Goal: Task Accomplishment & Management: Complete application form

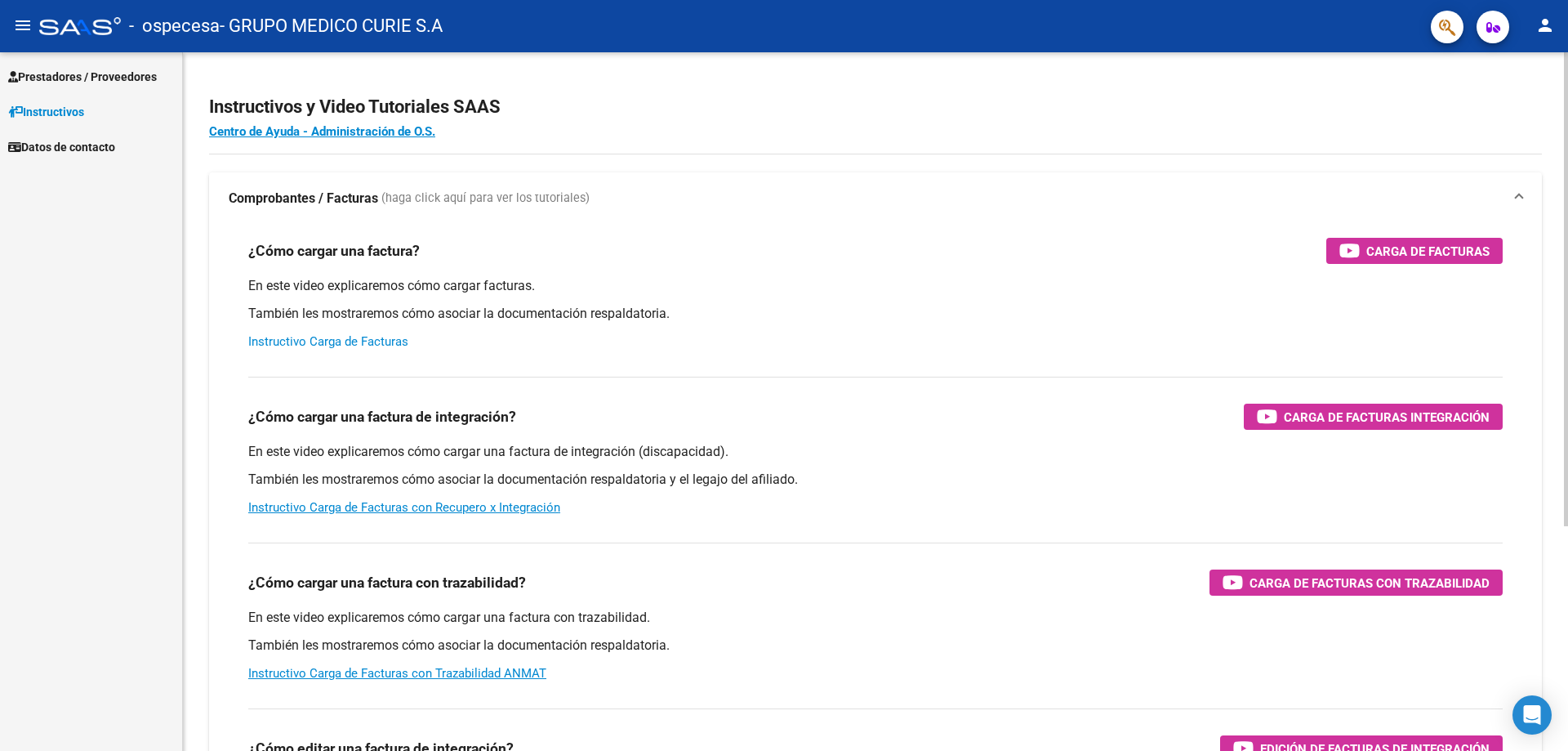
click at [341, 341] on link "Instructivo Carga de Facturas" at bounding box center [329, 341] width 160 height 14
click at [110, 79] on span "Prestadores / Proveedores" at bounding box center [83, 77] width 149 height 18
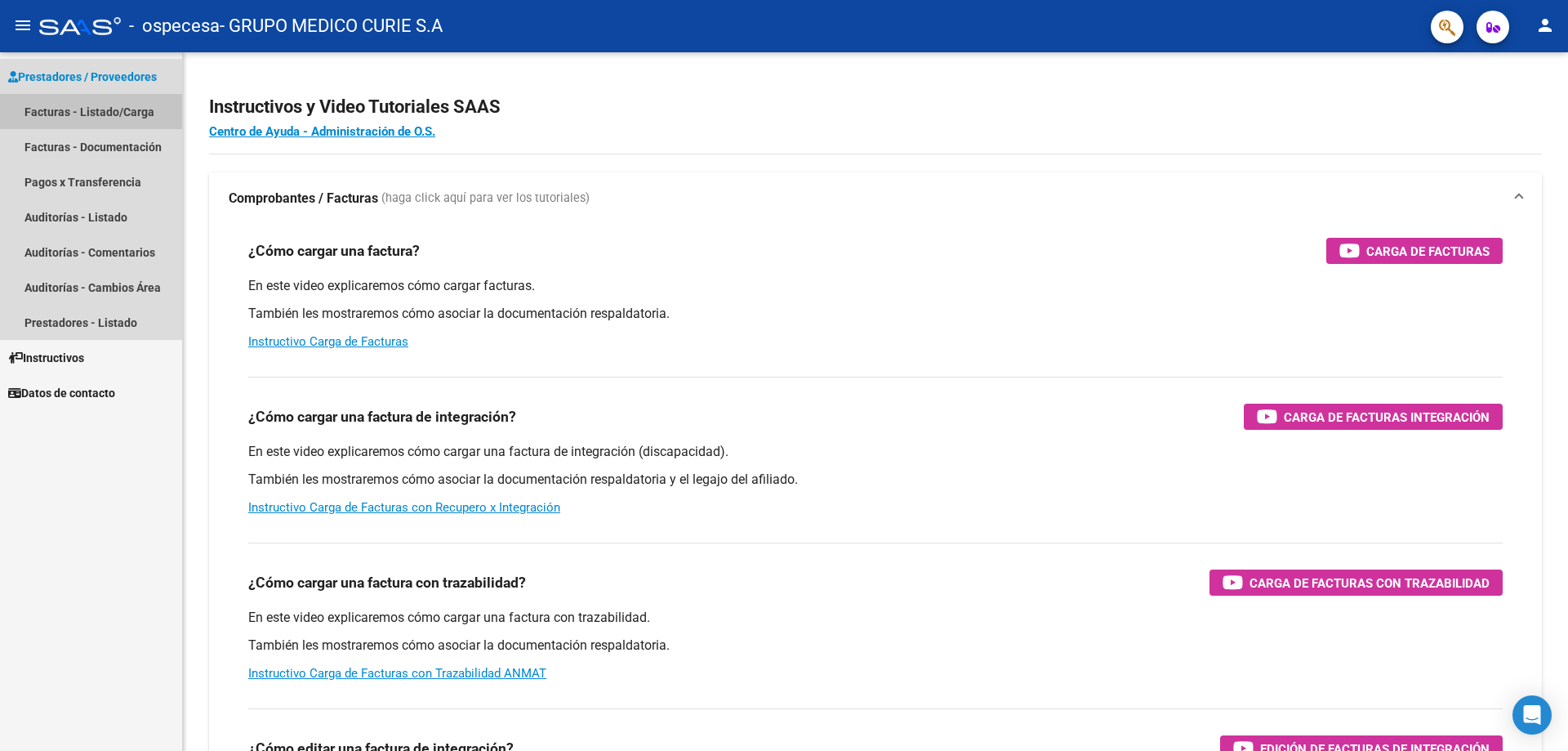
click at [123, 114] on link "Facturas - Listado/Carga" at bounding box center [91, 111] width 182 height 35
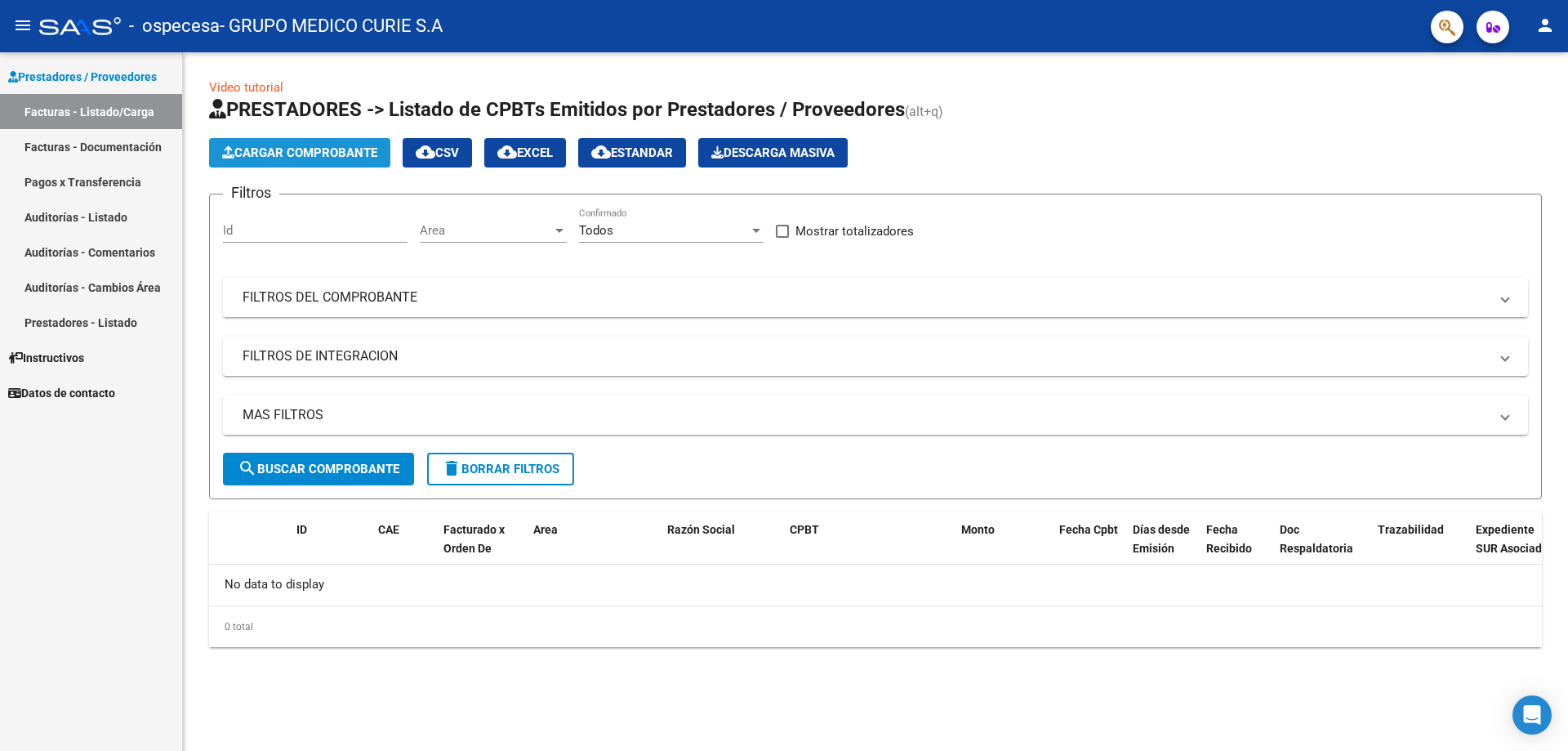
click at [345, 144] on button "Cargar Comprobante" at bounding box center [300, 152] width 181 height 30
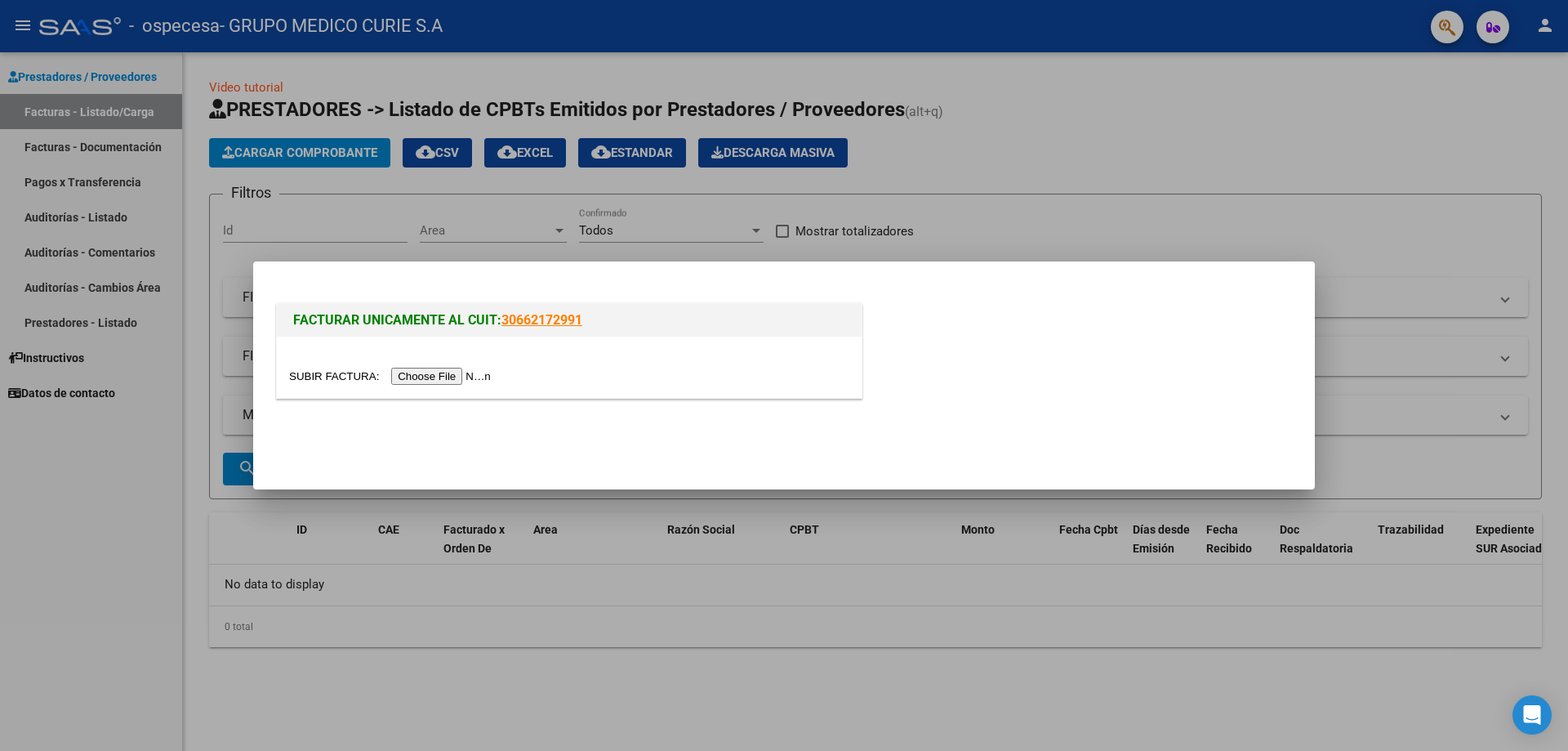
click at [449, 373] on input "file" at bounding box center [392, 376] width 207 height 17
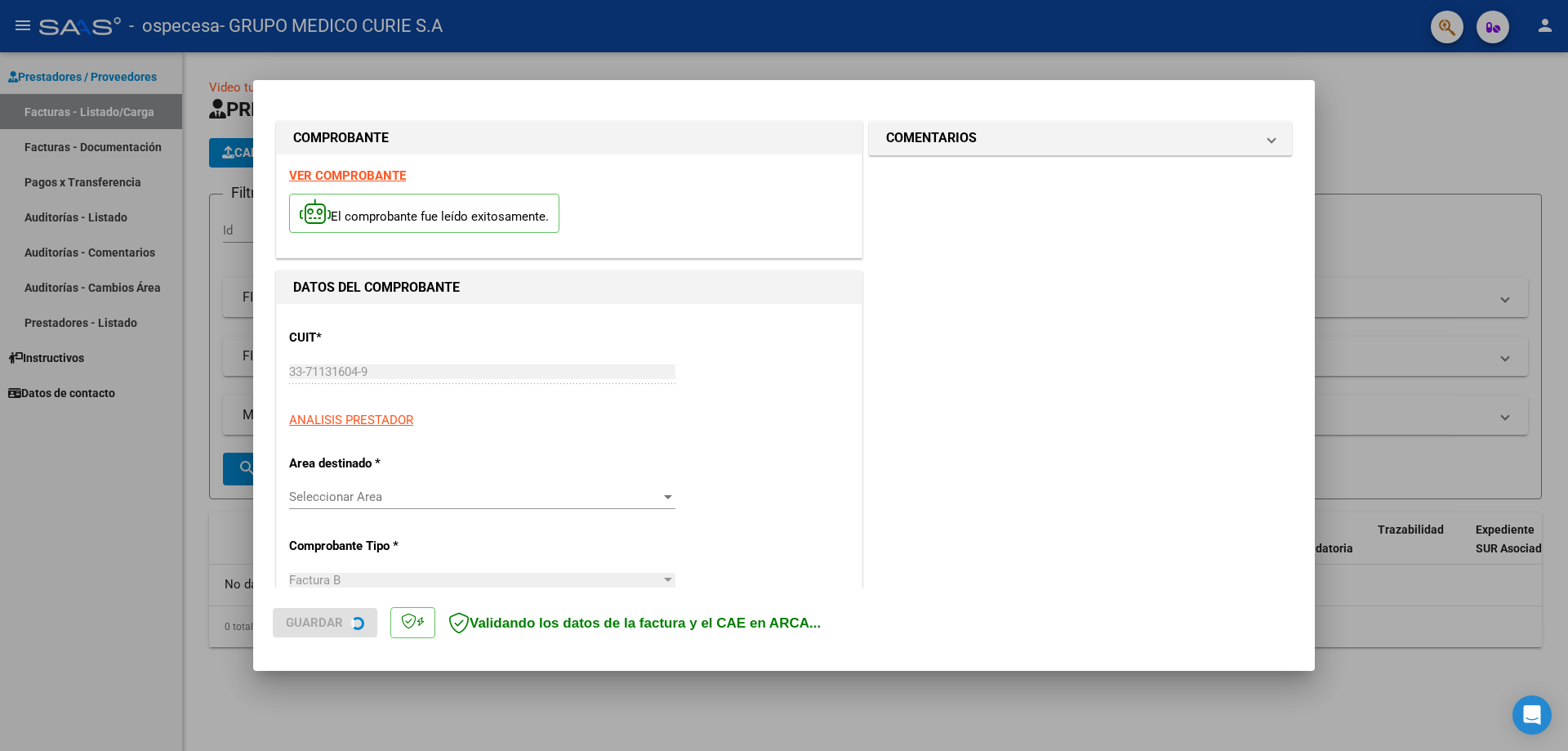
click at [408, 498] on span "Seleccionar Area" at bounding box center [475, 496] width 371 height 14
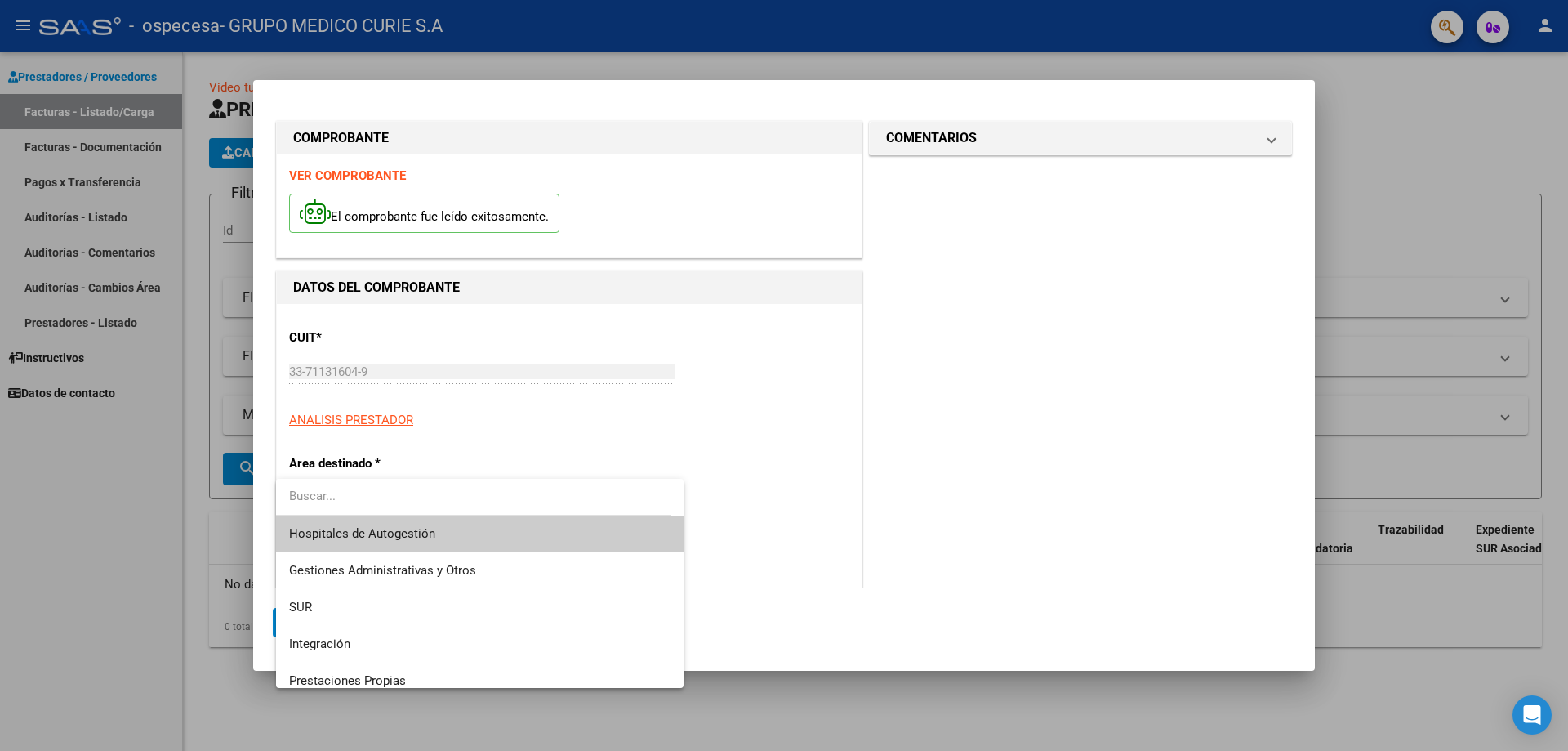
drag, startPoint x: 691, startPoint y: 582, endPoint x: 686, endPoint y: 544, distance: 38.3
click at [686, 544] on div at bounding box center [784, 376] width 1568 height 751
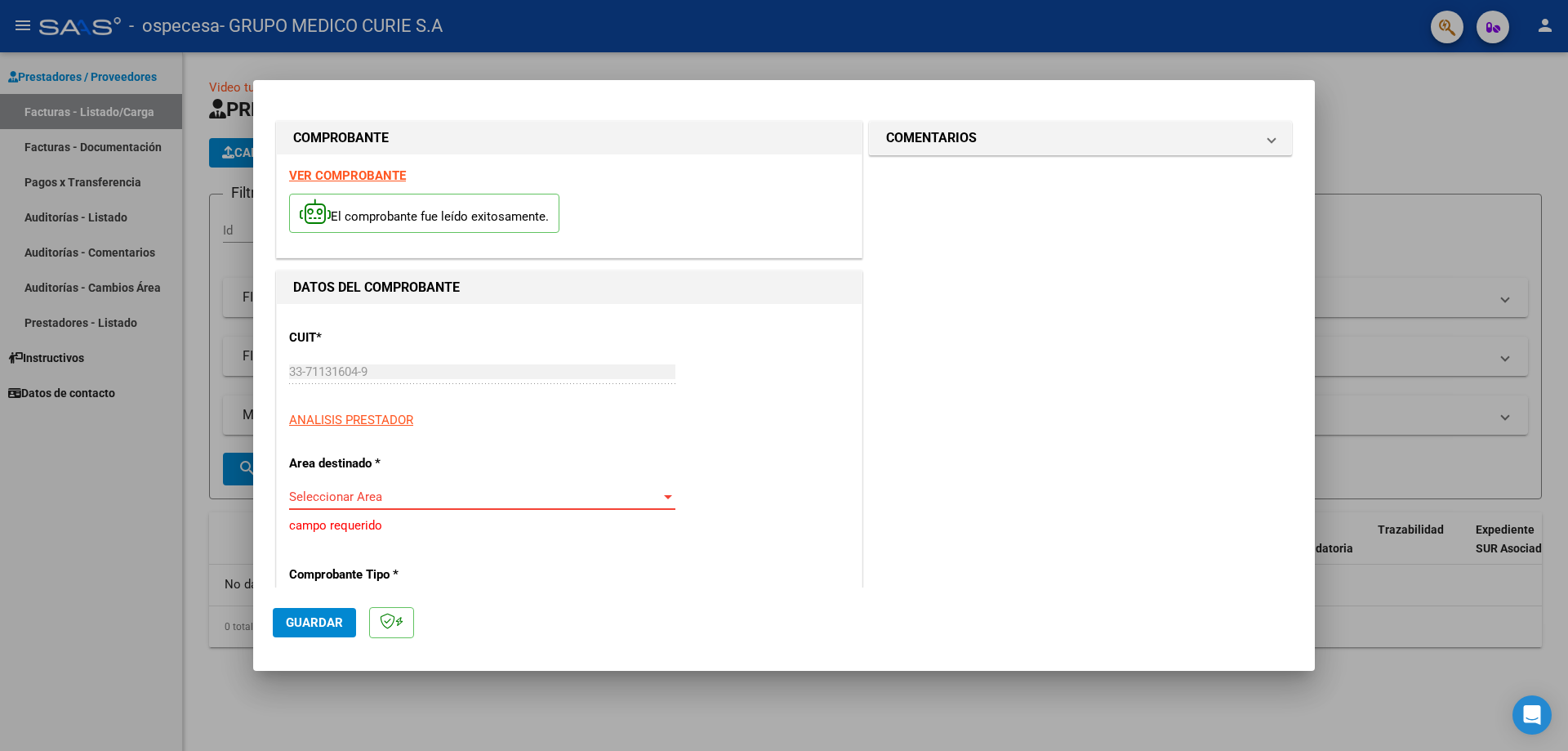
click at [664, 495] on div at bounding box center [668, 496] width 9 height 4
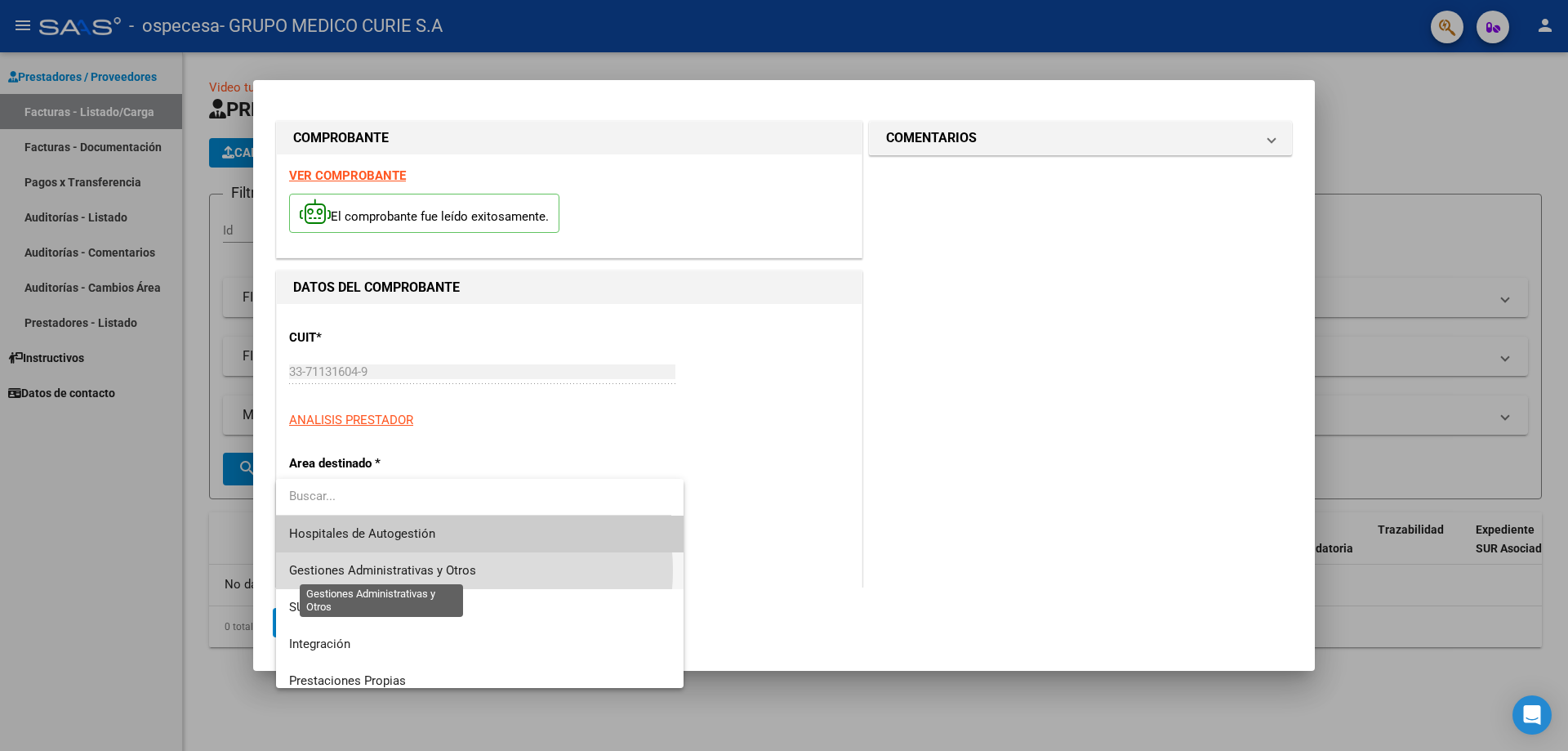
click at [465, 570] on span "Gestiones Administrativas y Otros" at bounding box center [383, 570] width 187 height 14
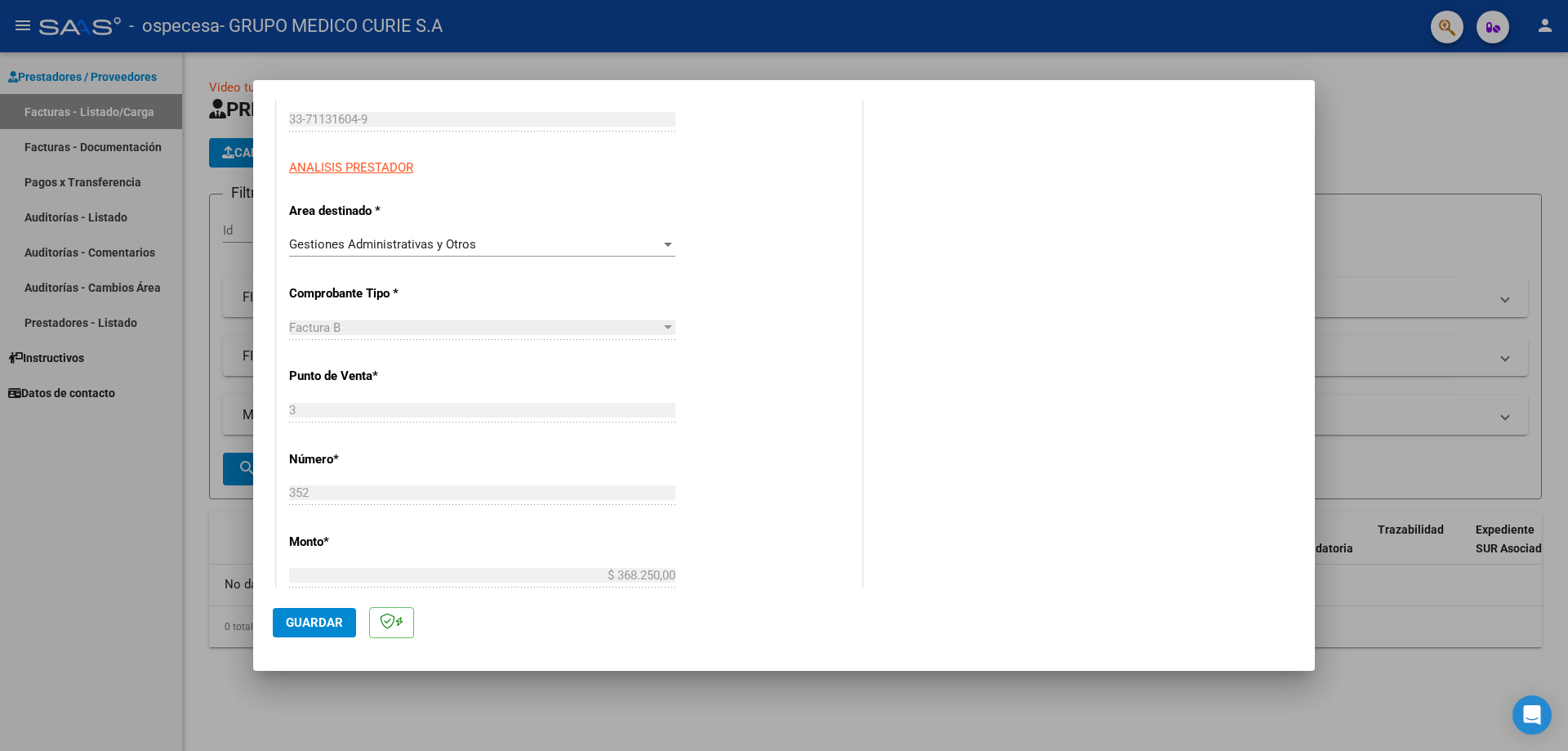
scroll to position [288, 0]
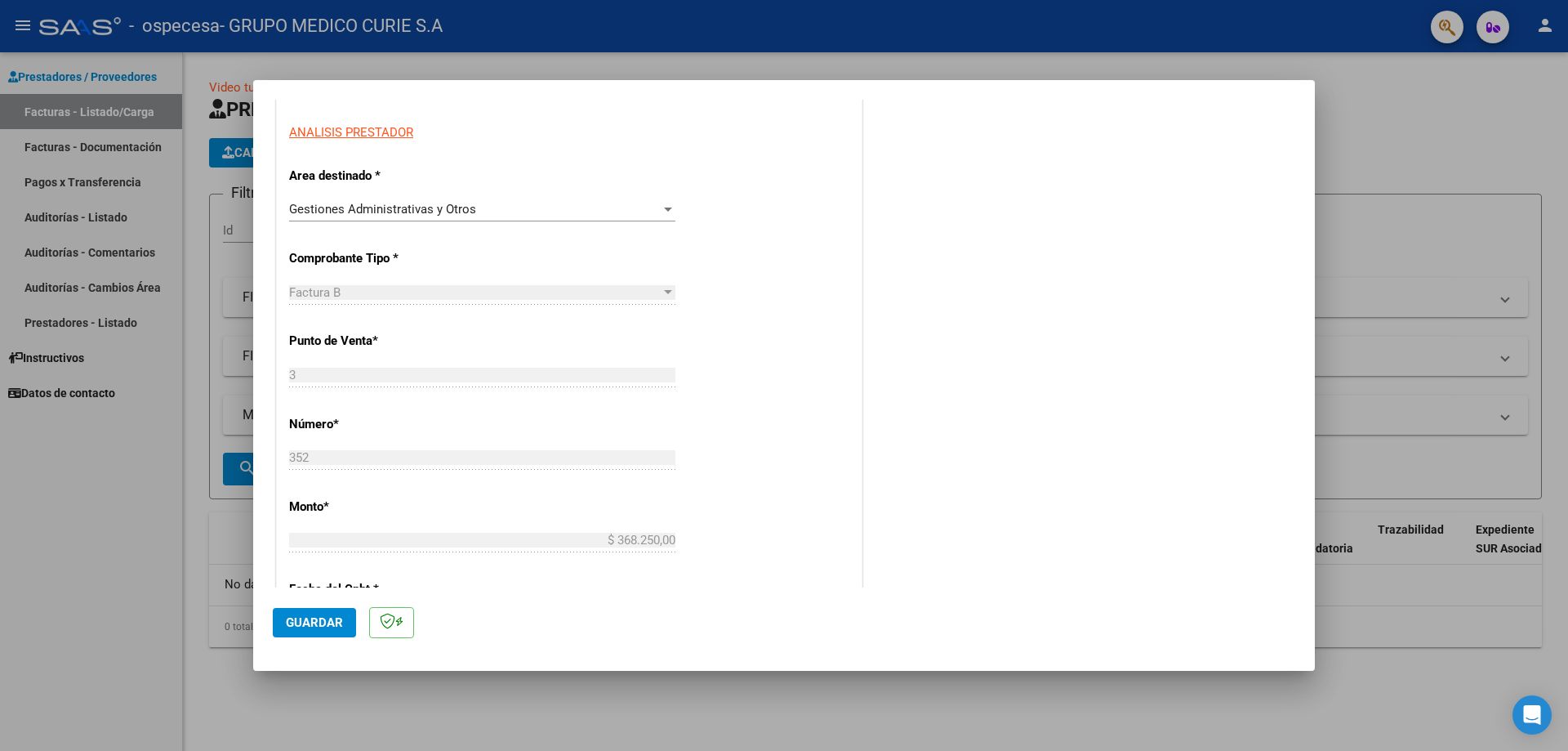
click at [644, 211] on div "Gestiones Administrativas y Otros" at bounding box center [475, 209] width 371 height 14
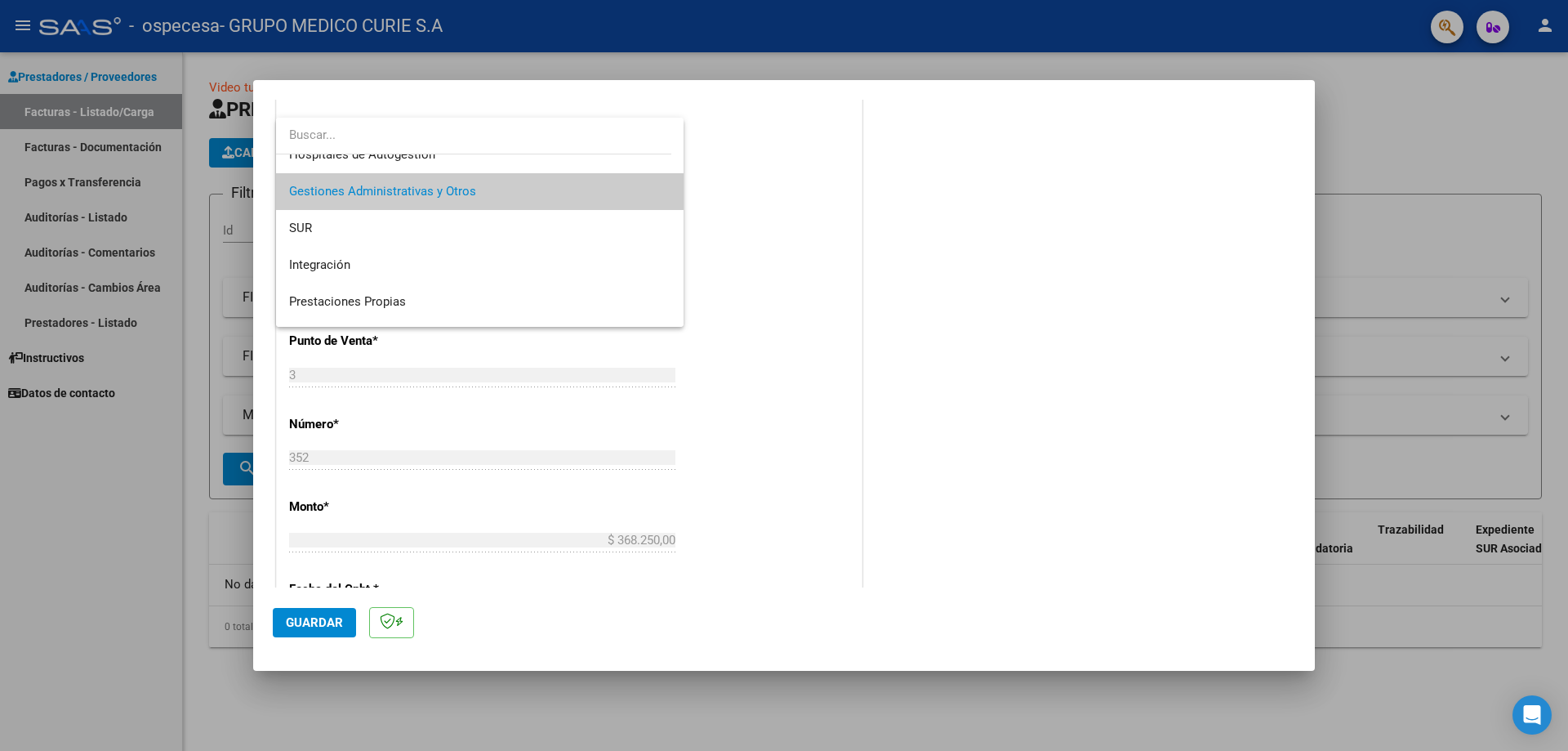
scroll to position [0, 0]
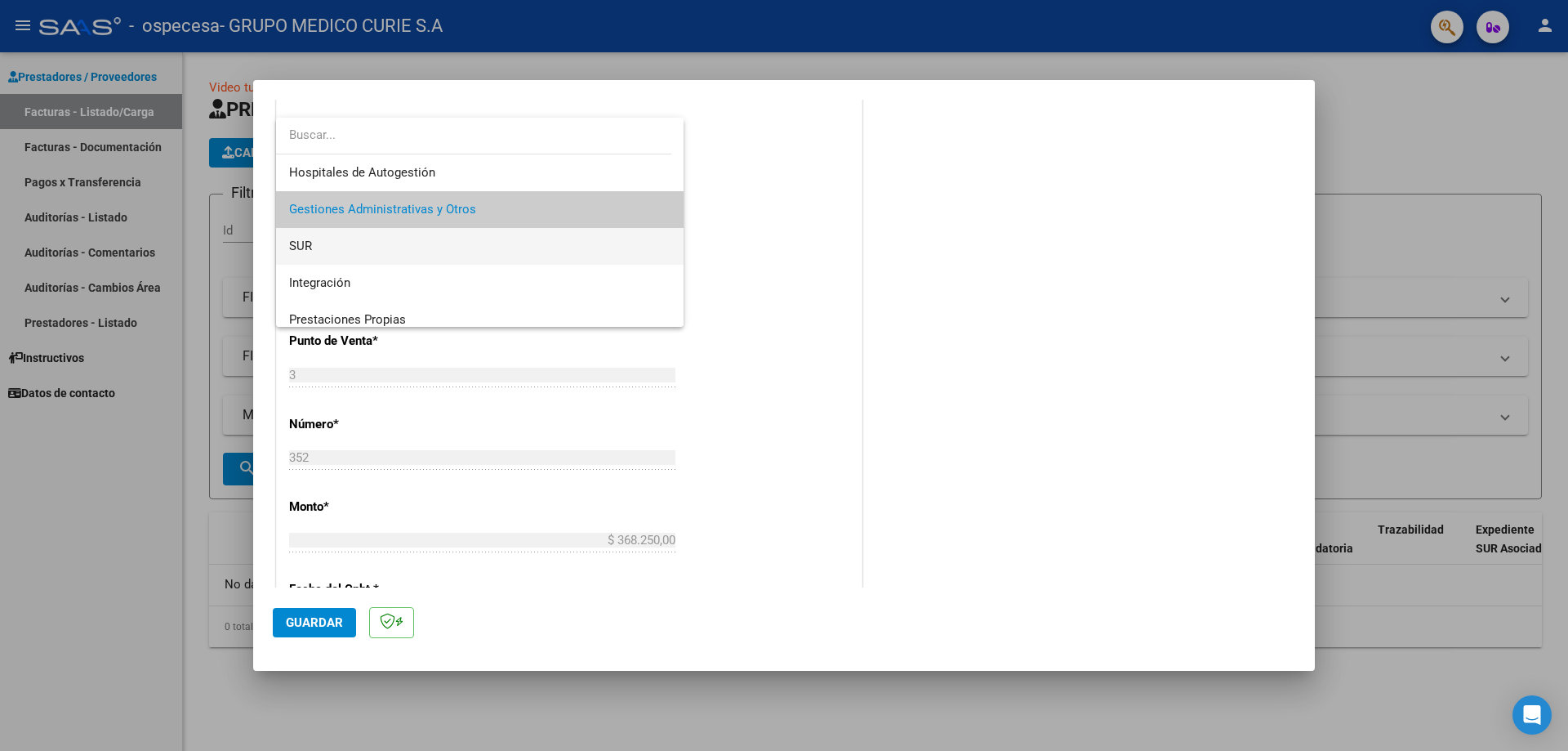
click at [342, 245] on span "SUR" at bounding box center [480, 246] width 381 height 37
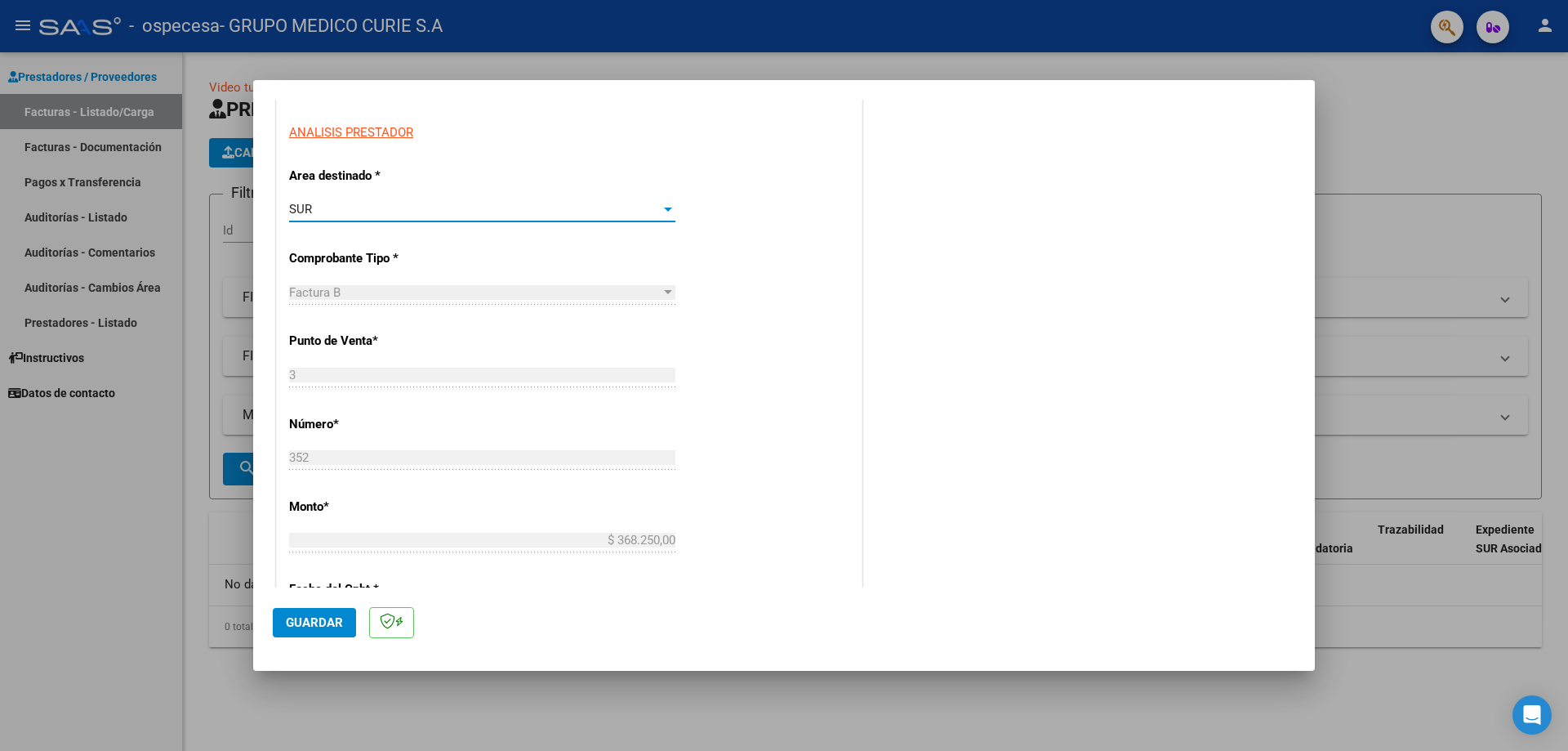
click at [606, 203] on div "SUR" at bounding box center [475, 209] width 371 height 14
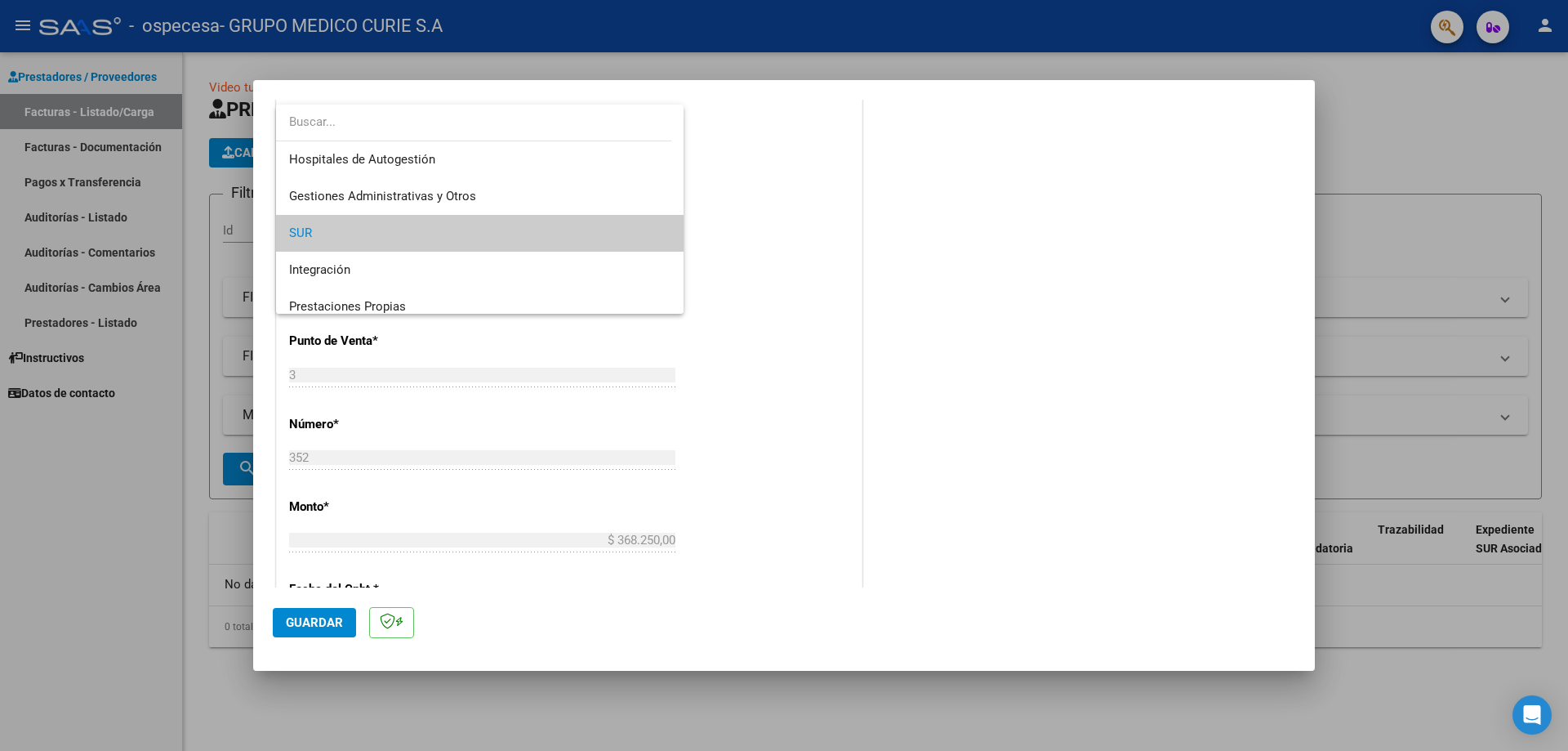
scroll to position [25, 0]
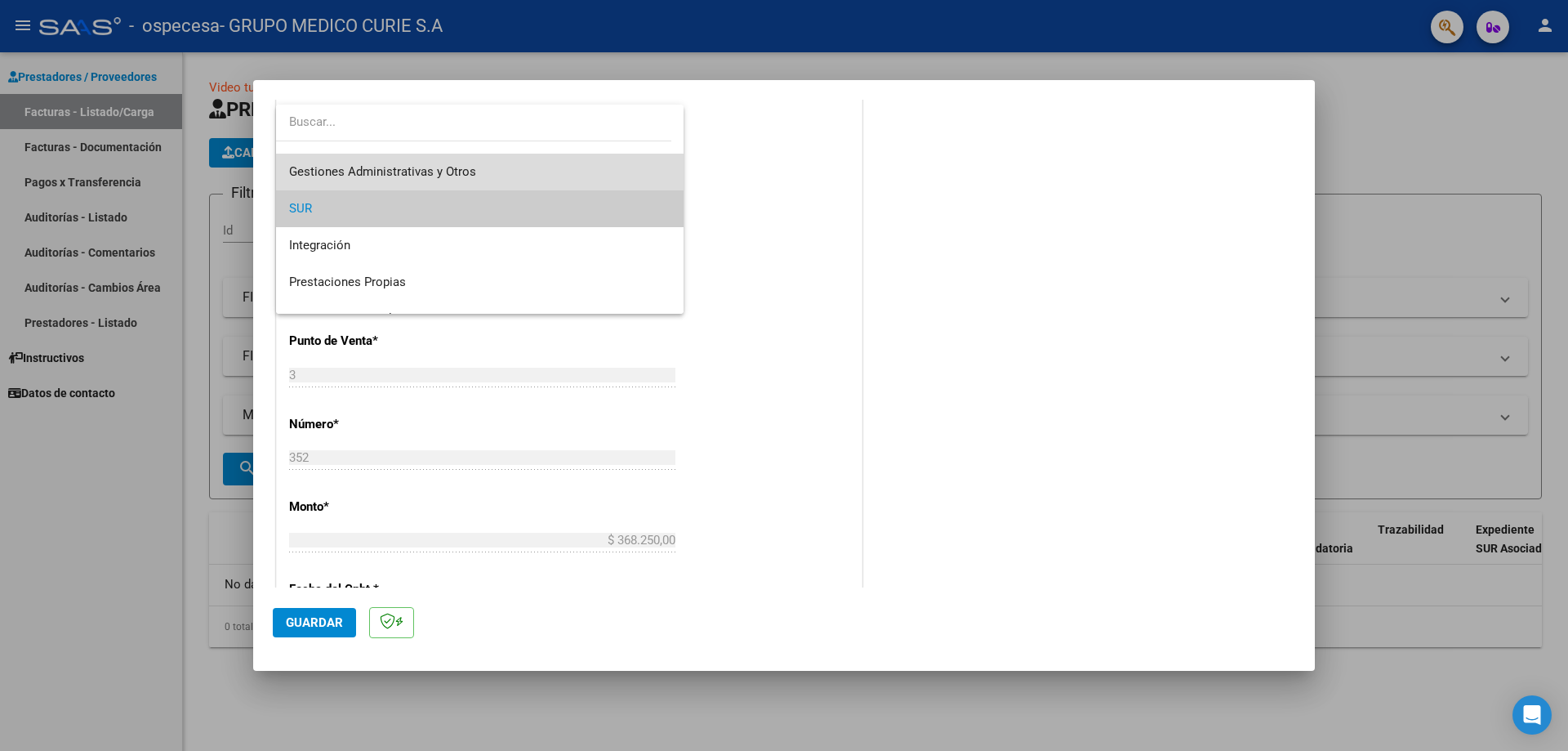
click at [616, 172] on span "Gestiones Administrativas y Otros" at bounding box center [480, 171] width 381 height 37
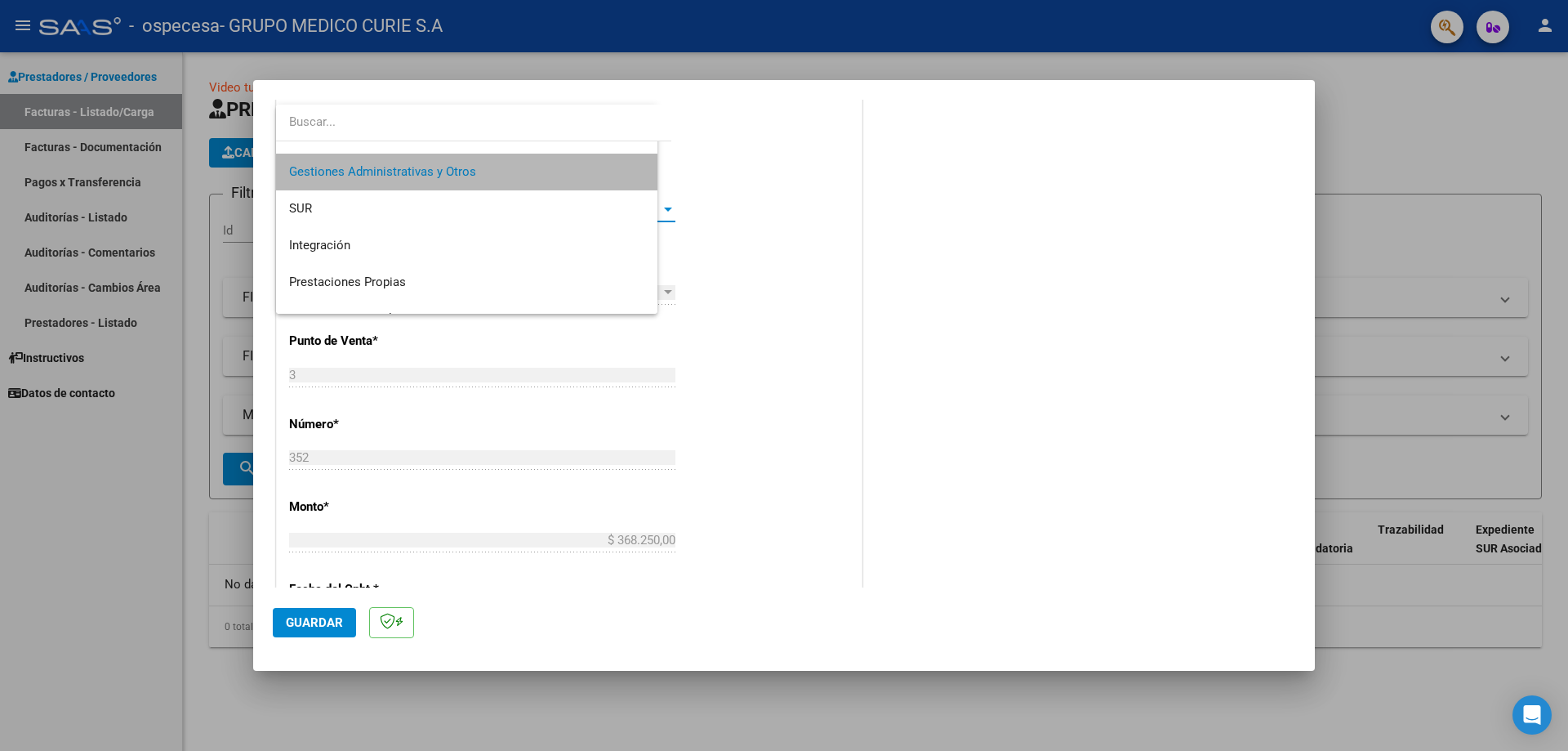
scroll to position [37, 0]
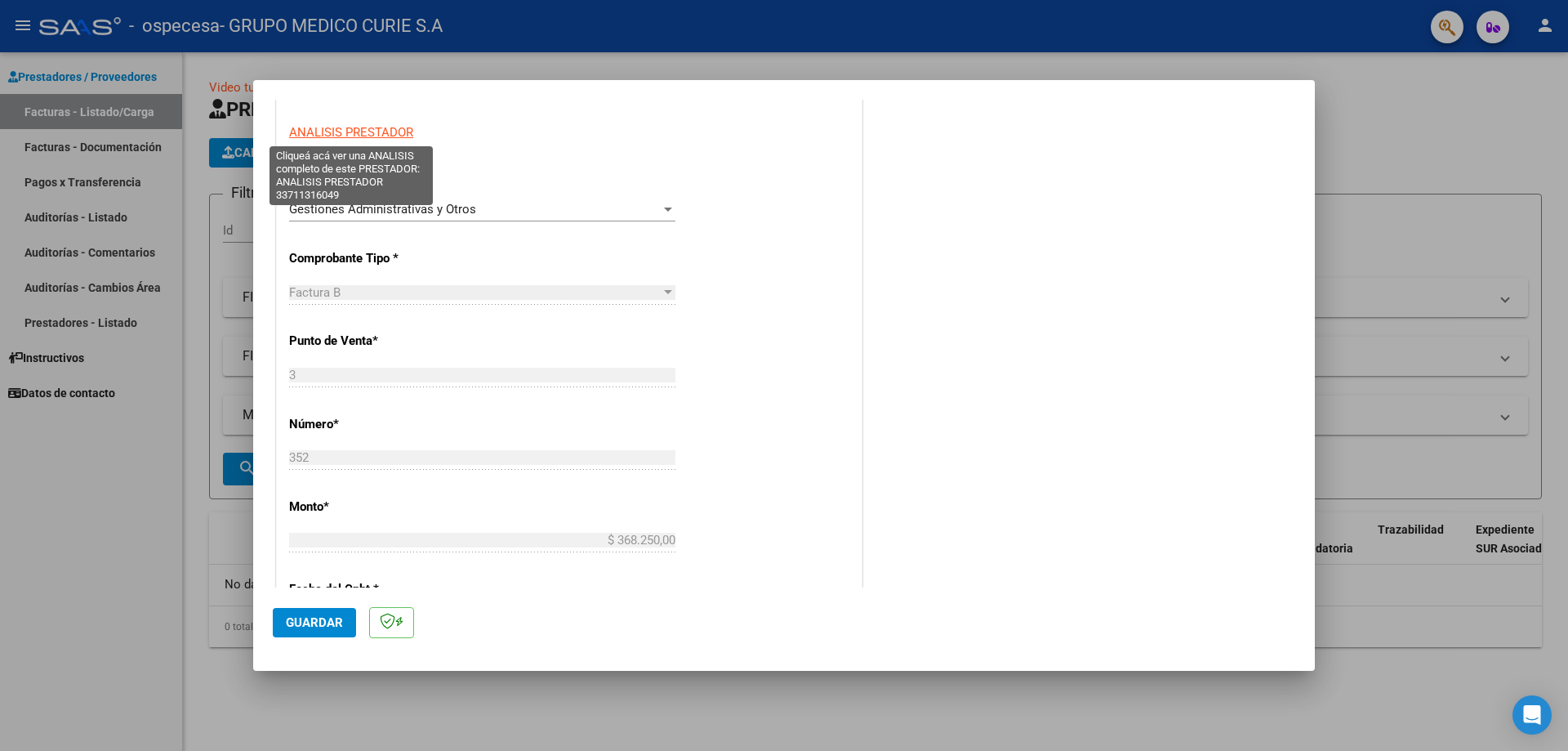
click at [379, 130] on span "ANALISIS PRESTADOR" at bounding box center [352, 132] width 124 height 14
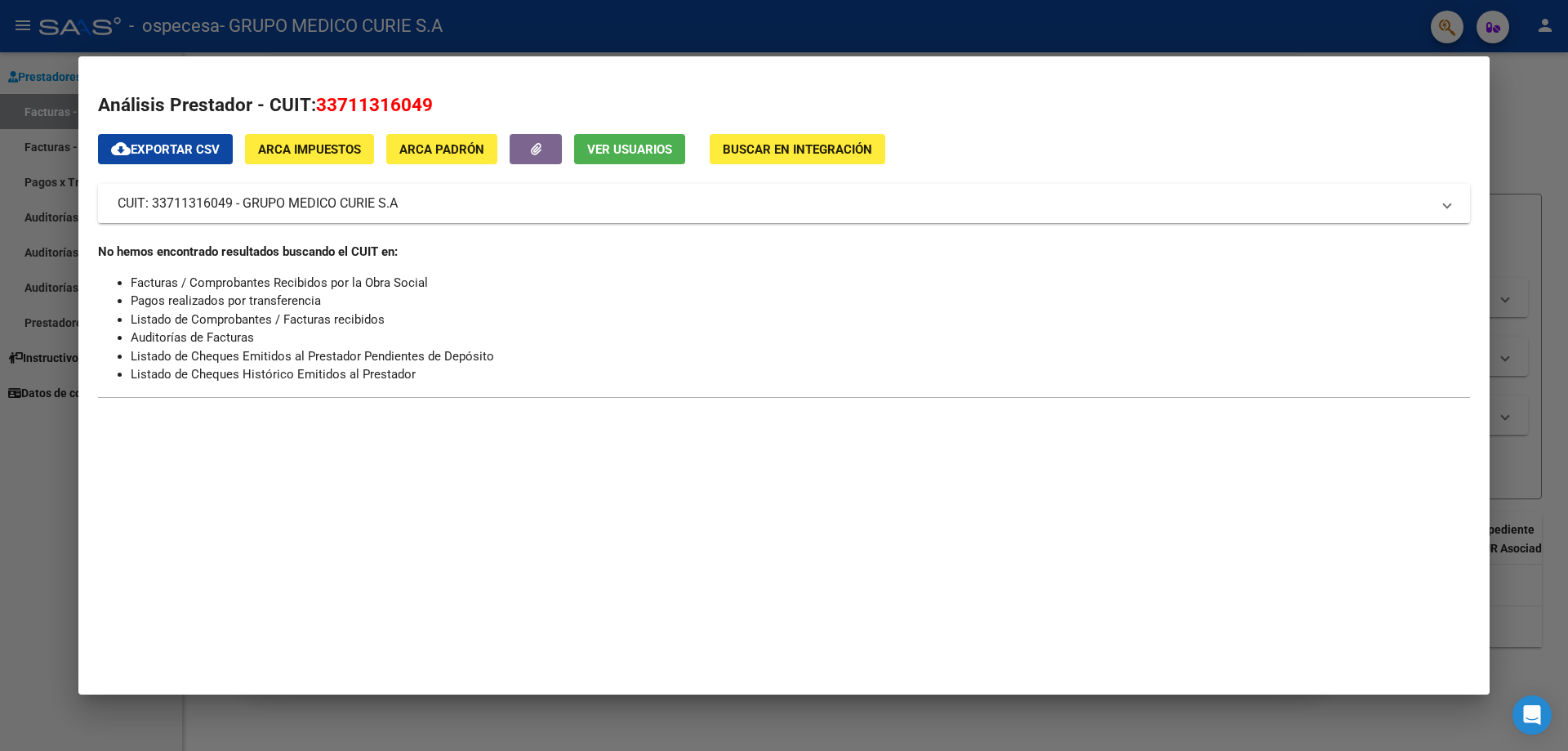
click at [1451, 204] on mat-expansion-panel-header "CUIT: 33711316049 - GRUPO MEDICO CURIE S.A" at bounding box center [783, 204] width 1371 height 39
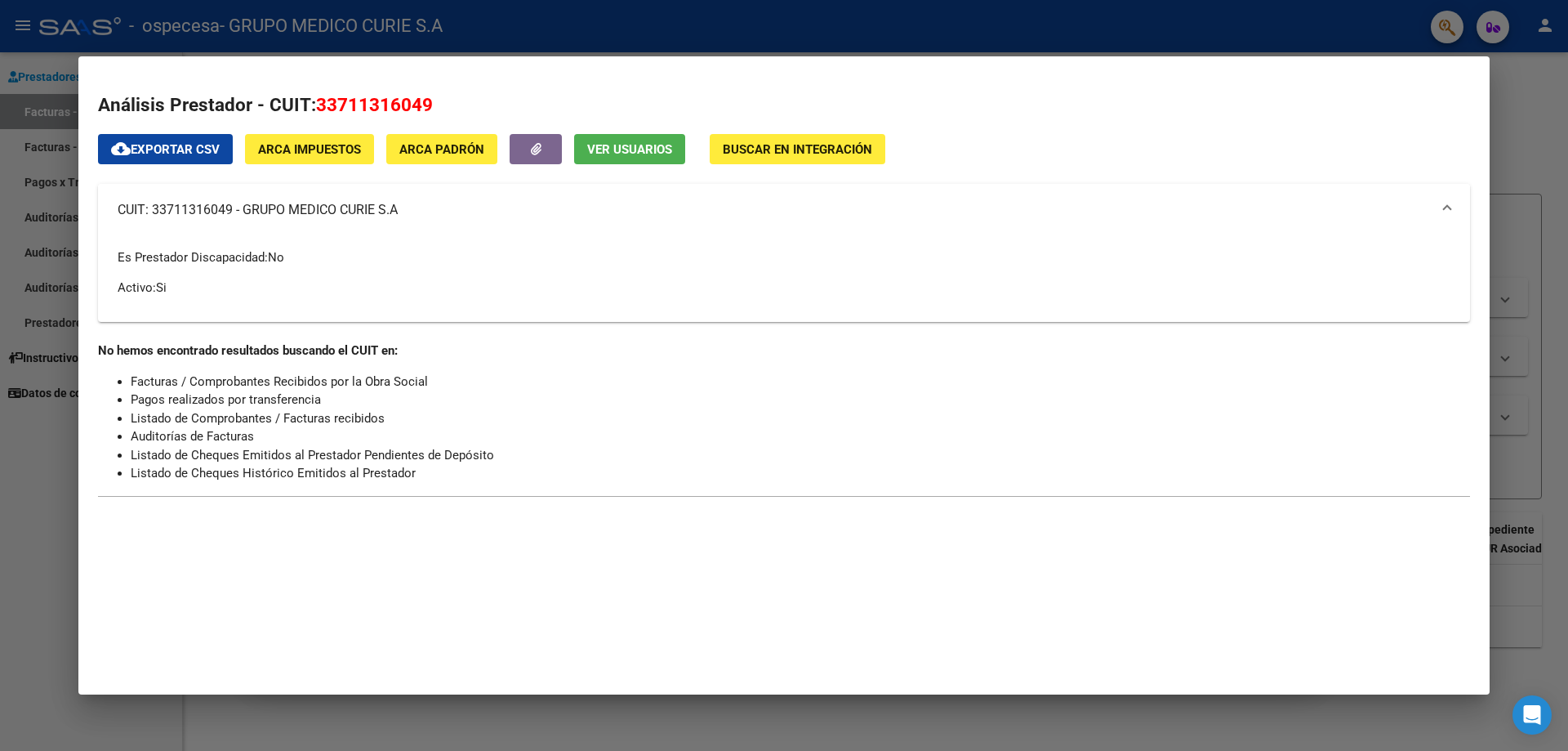
click at [1451, 204] on mat-expansion-panel-header "CUIT: 33711316049 - GRUPO MEDICO CURIE S.A" at bounding box center [783, 209] width 1371 height 52
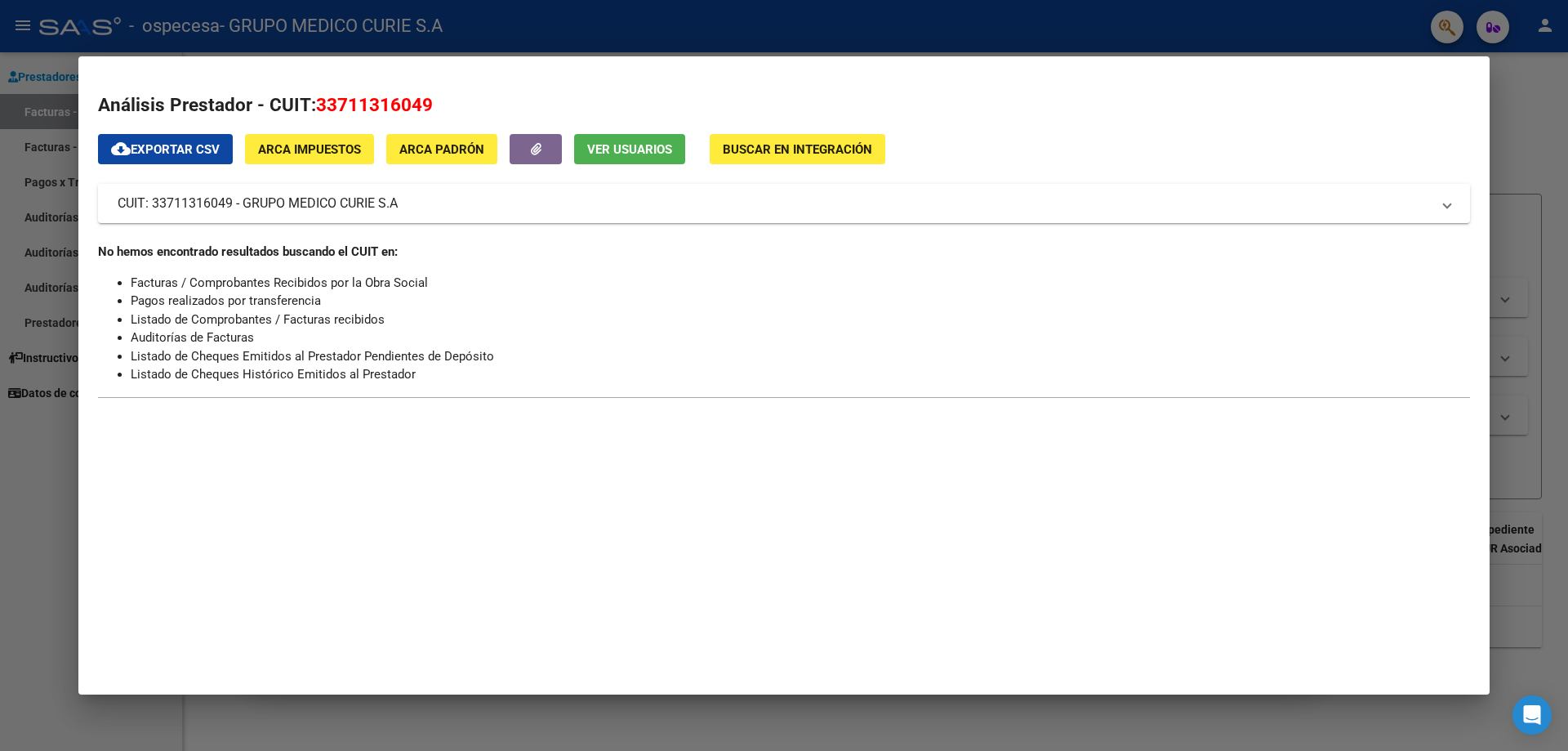
click at [1542, 154] on div at bounding box center [784, 376] width 1568 height 751
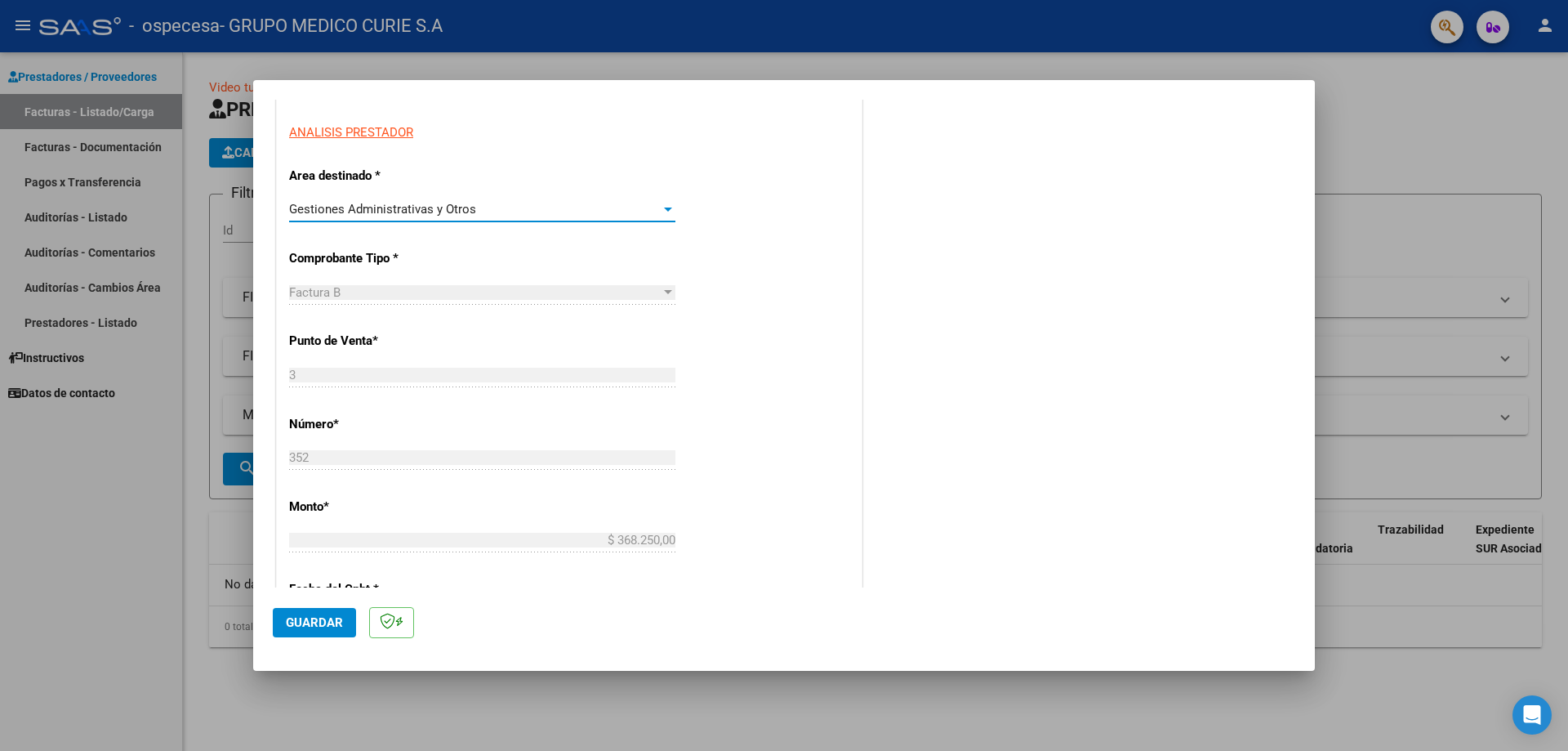
click at [654, 206] on div "Gestiones Administrativas y Otros" at bounding box center [475, 209] width 371 height 14
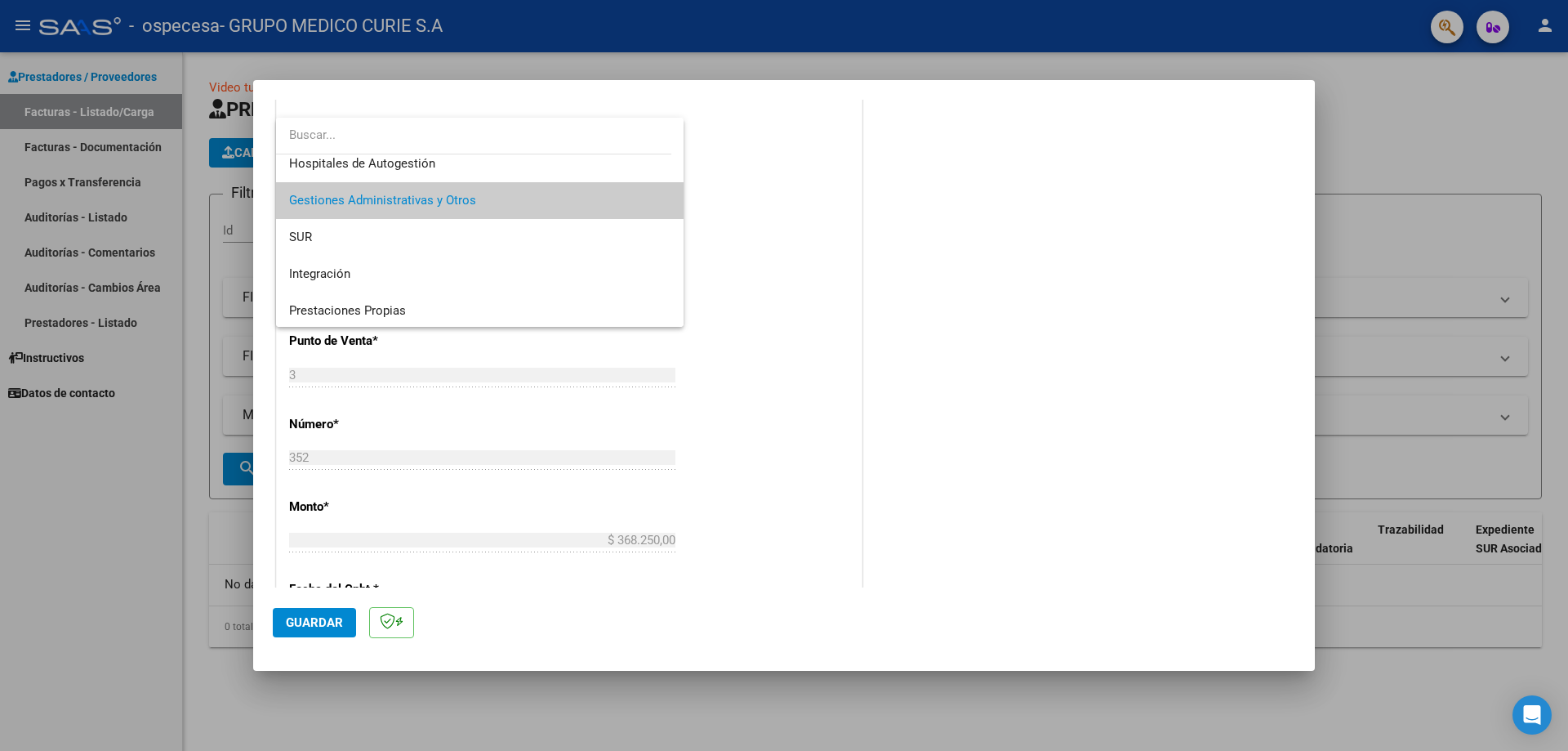
scroll to position [0, 0]
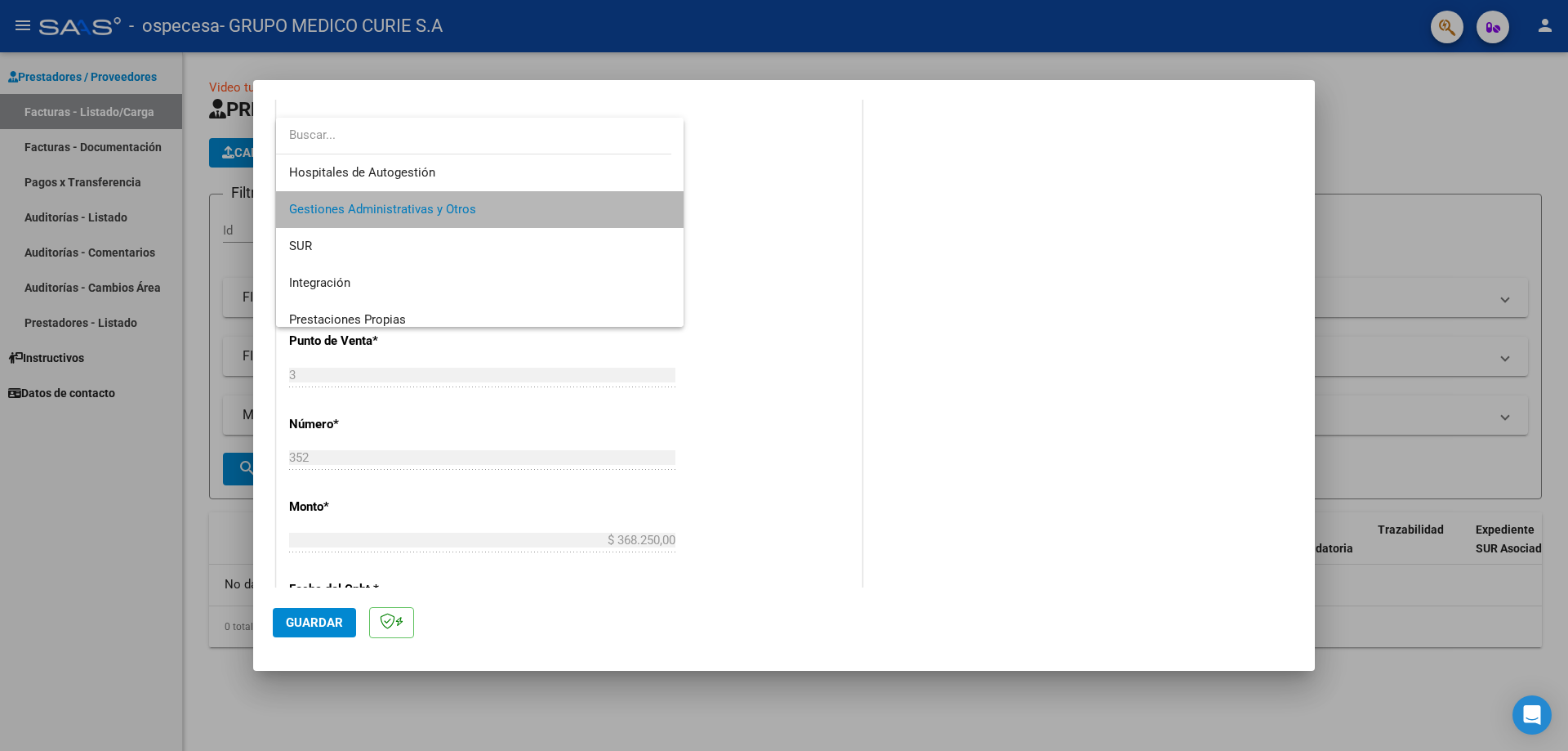
click at [501, 212] on span "Gestiones Administrativas y Otros" at bounding box center [480, 209] width 381 height 37
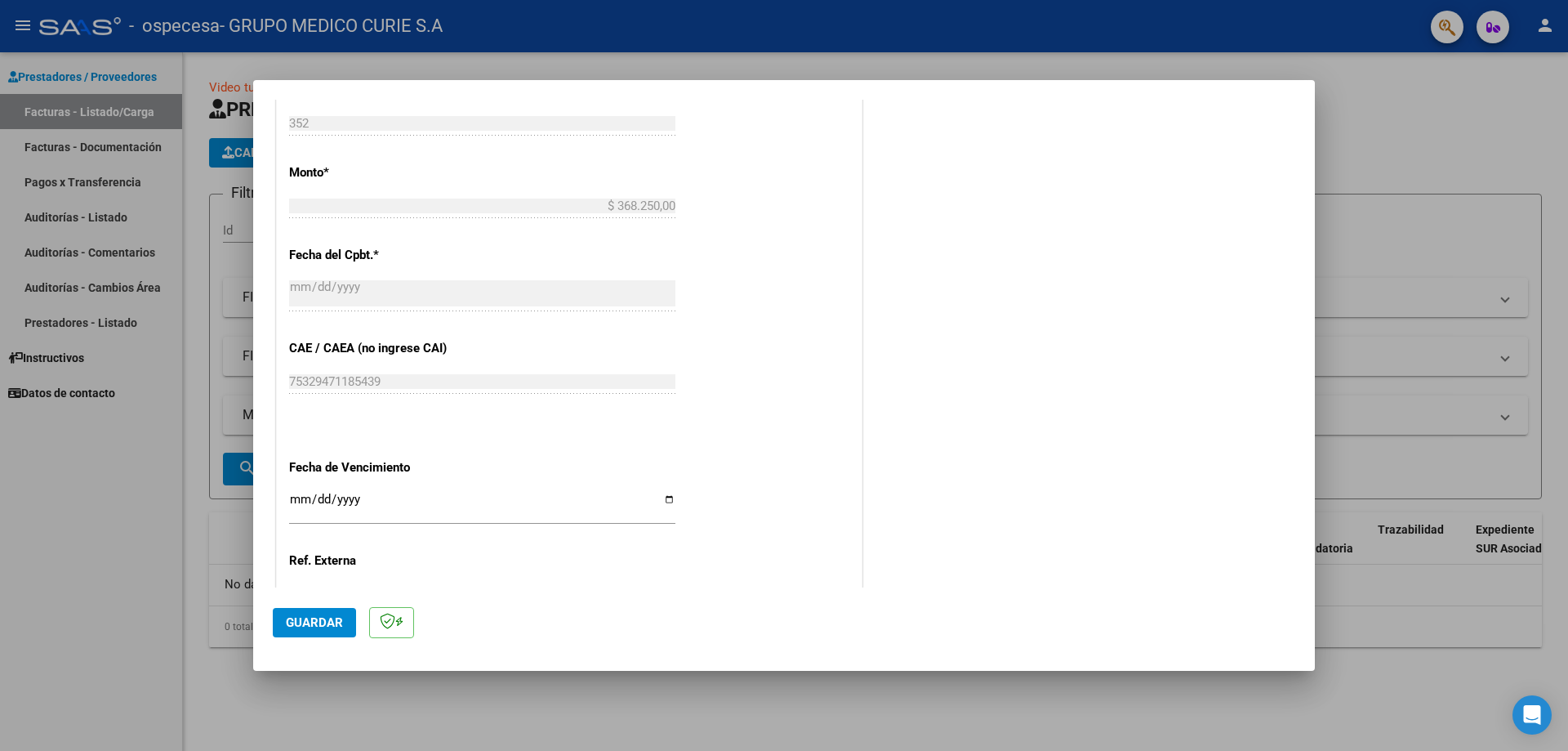
scroll to position [627, 0]
click at [383, 502] on input "Ingresar la fecha" at bounding box center [483, 501] width 386 height 26
drag, startPoint x: 1315, startPoint y: 506, endPoint x: 1316, endPoint y: 544, distance: 38.0
click at [1316, 546] on div at bounding box center [784, 376] width 1568 height 751
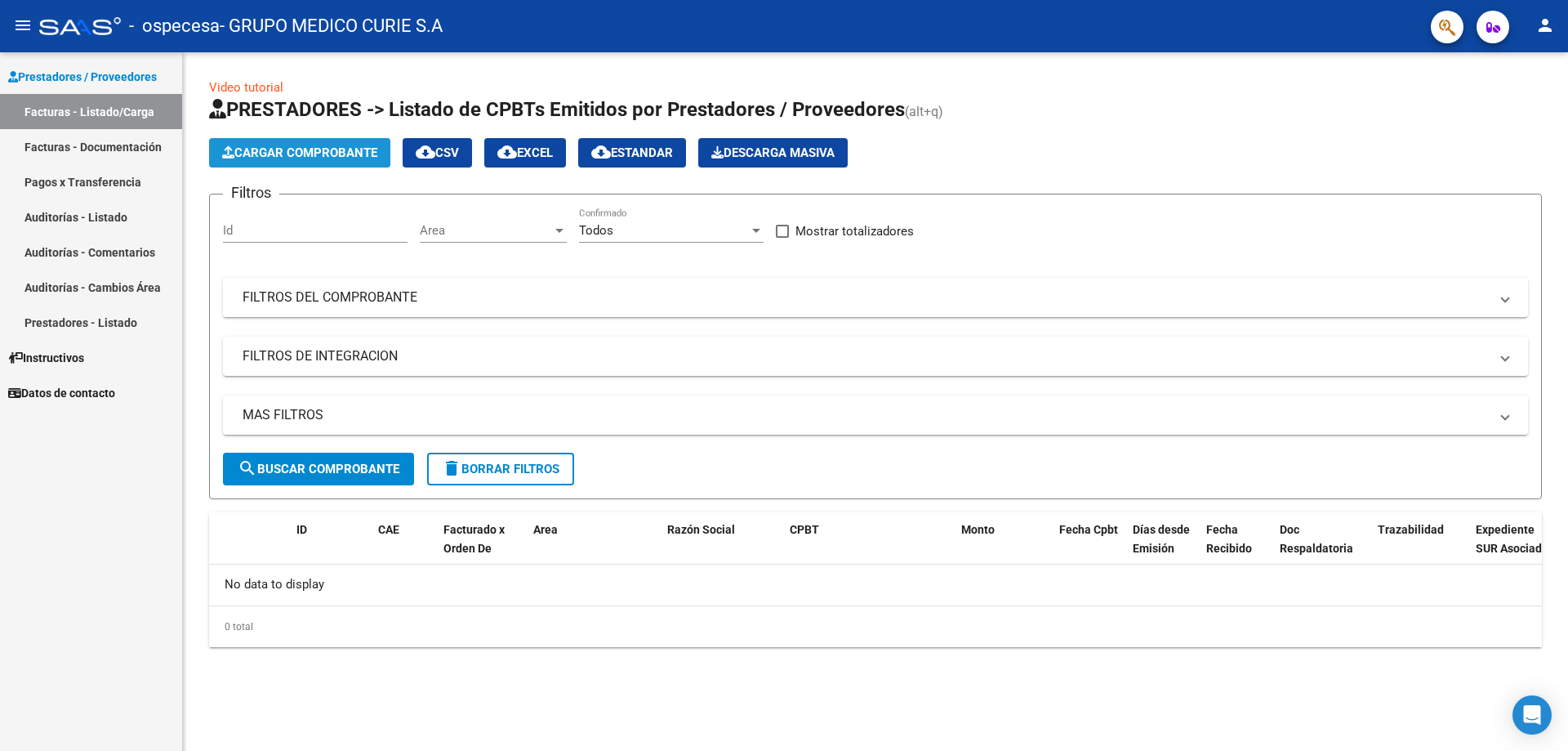
click at [329, 150] on span "Cargar Comprobante" at bounding box center [300, 152] width 155 height 14
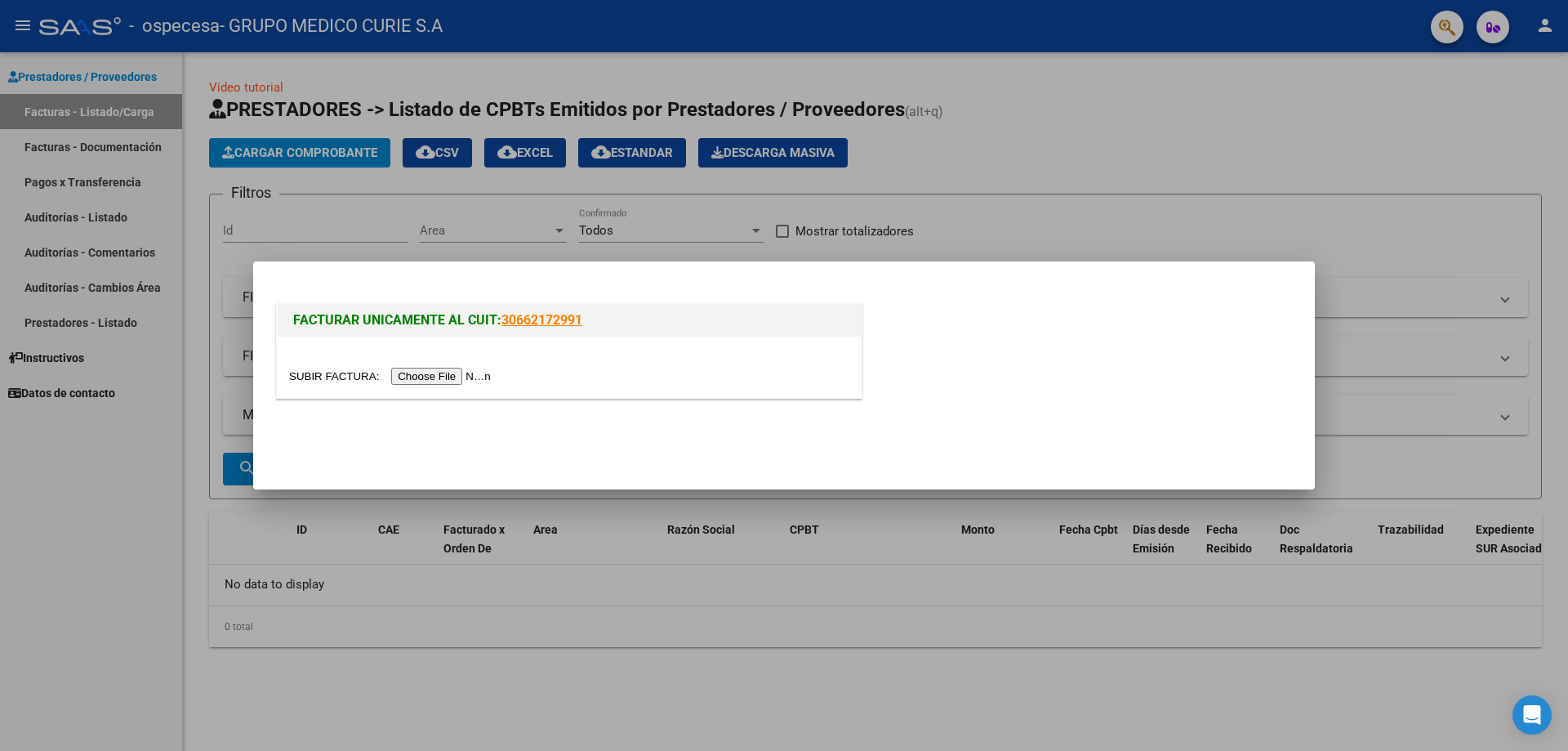
drag, startPoint x: 1445, startPoint y: 238, endPoint x: 1325, endPoint y: 236, distance: 120.0
click at [1442, 238] on div at bounding box center [784, 376] width 1568 height 751
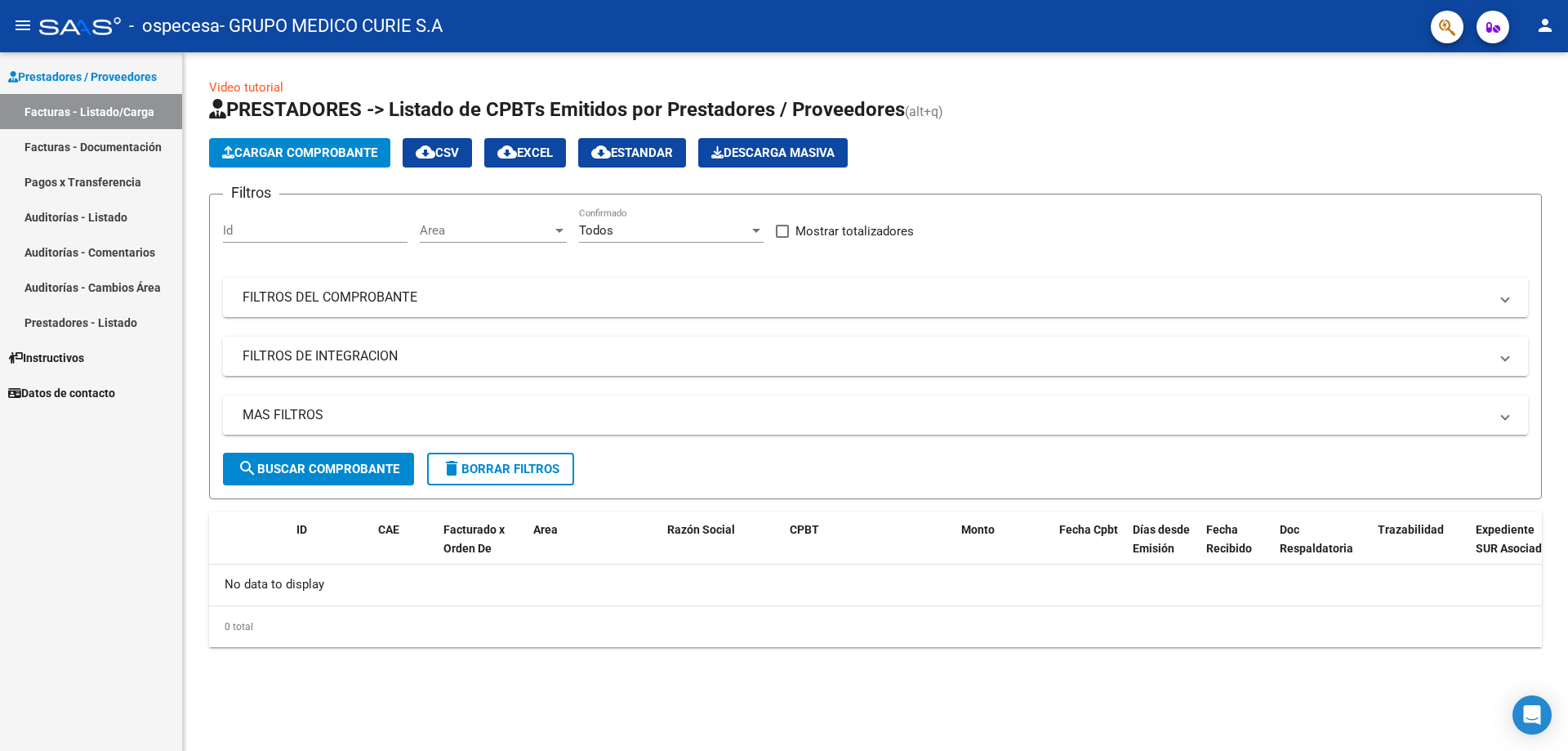
click at [300, 147] on span "Cargar Comprobante" at bounding box center [300, 152] width 155 height 14
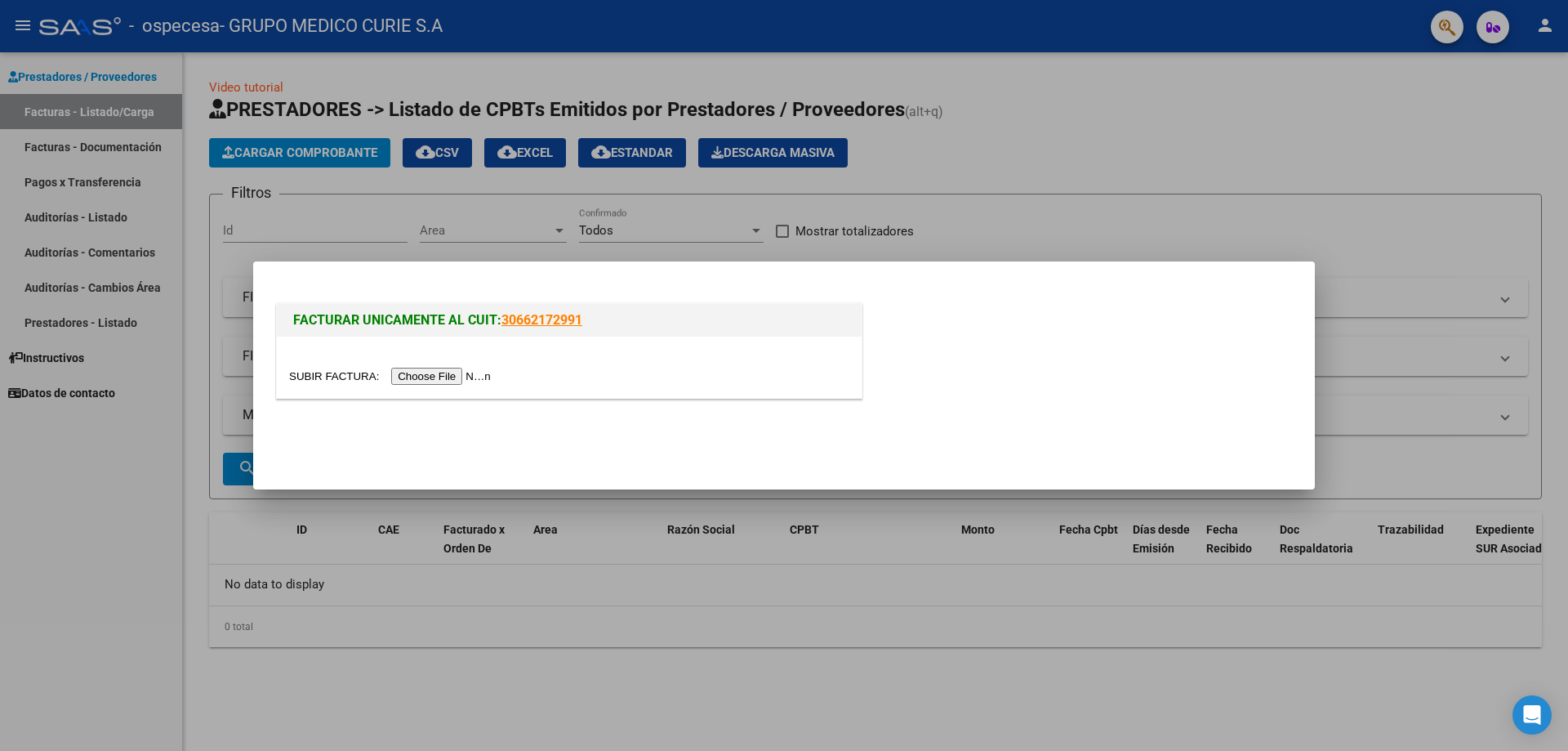
click at [472, 379] on input "file" at bounding box center [392, 376] width 207 height 17
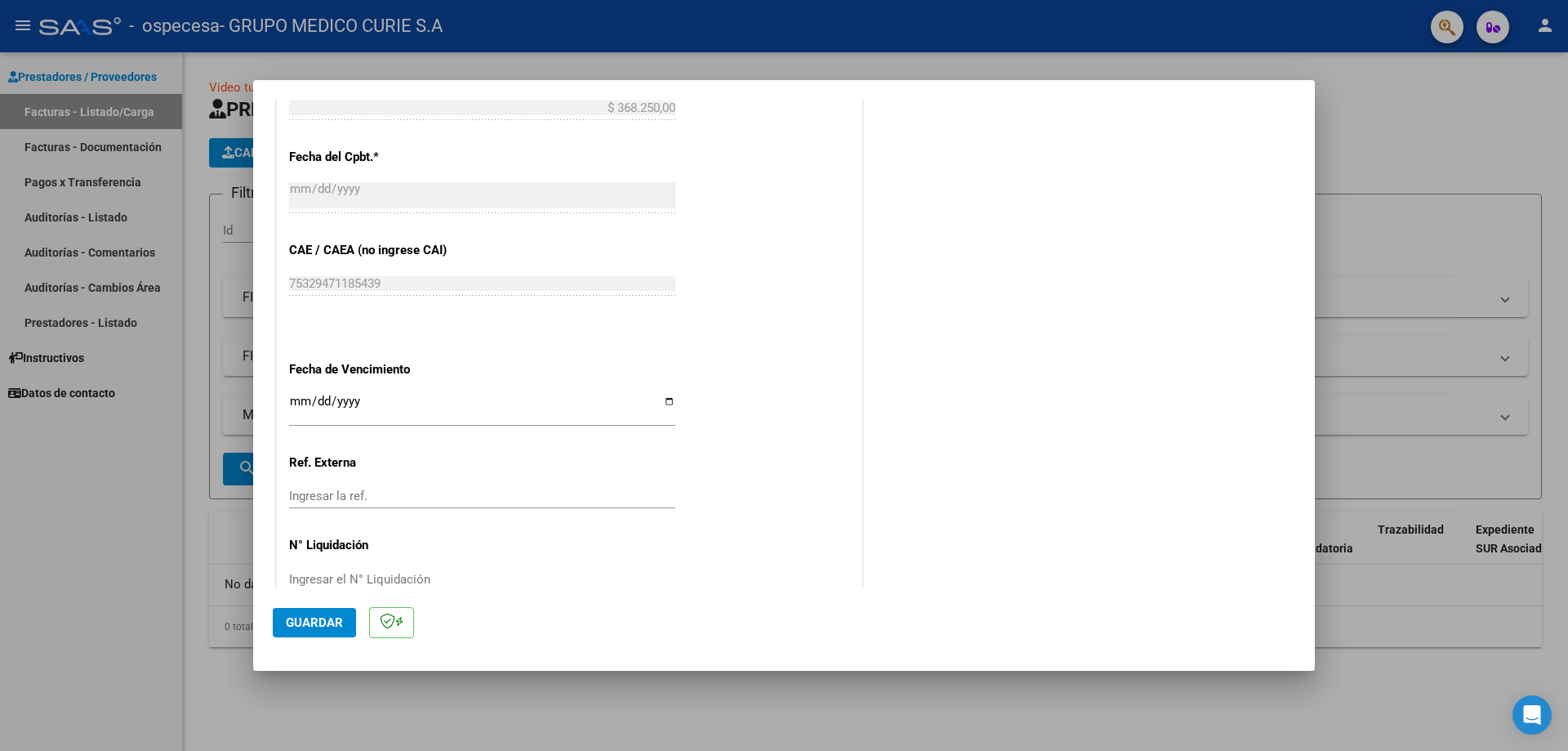
scroll to position [754, 0]
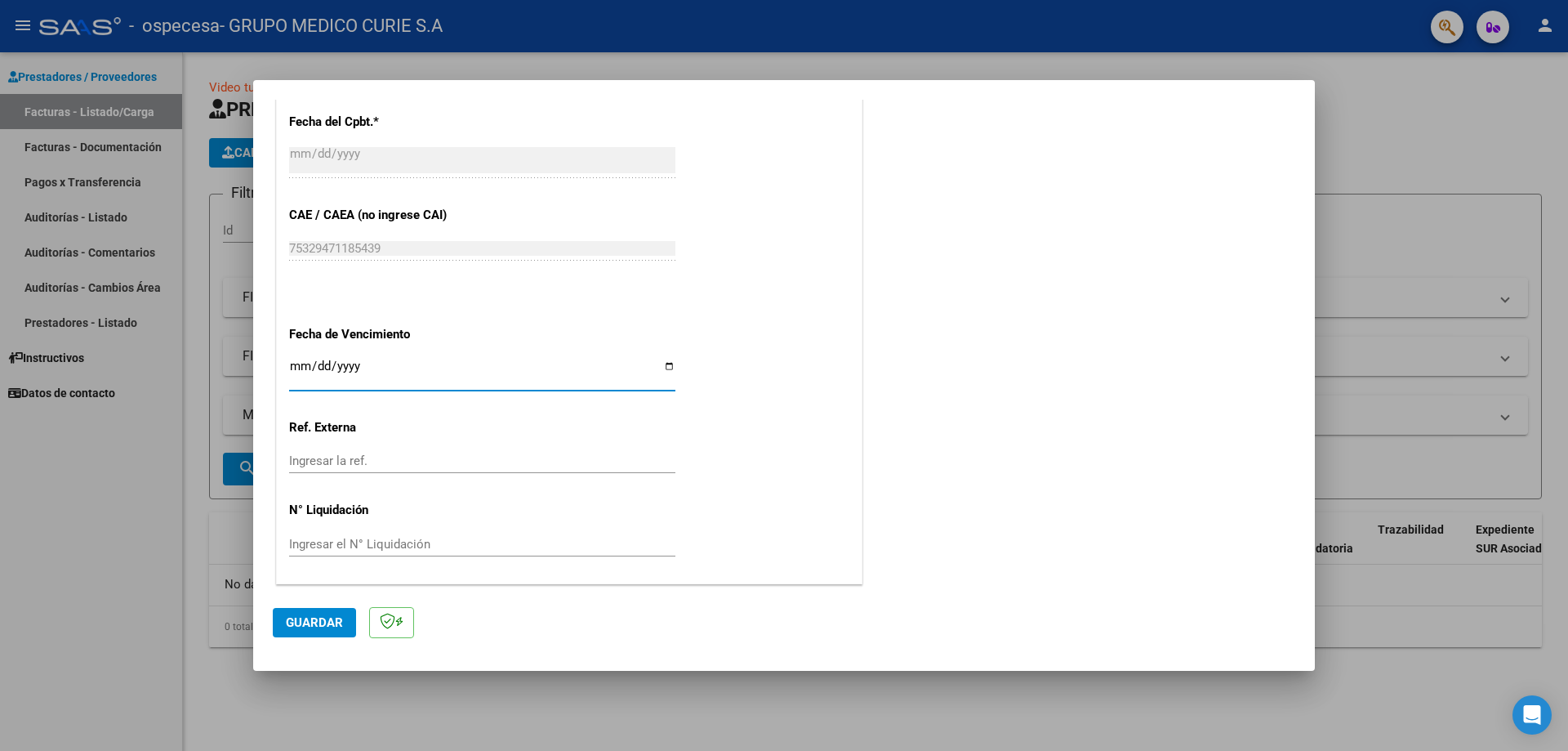
click at [524, 370] on input "Ingresar la fecha" at bounding box center [483, 372] width 386 height 26
type input "[DATE]"
click at [325, 619] on span "Guardar" at bounding box center [314, 622] width 57 height 14
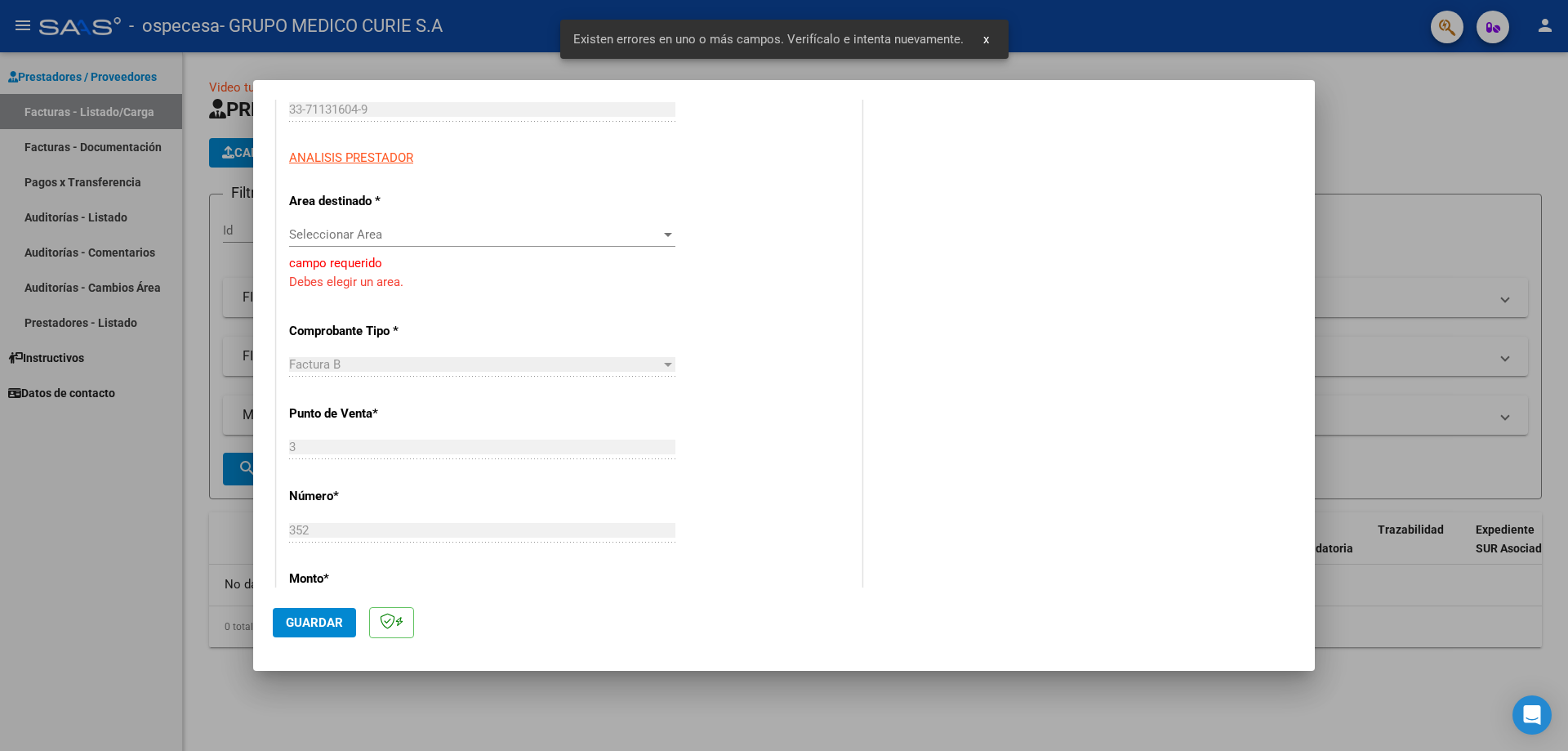
scroll to position [146, 0]
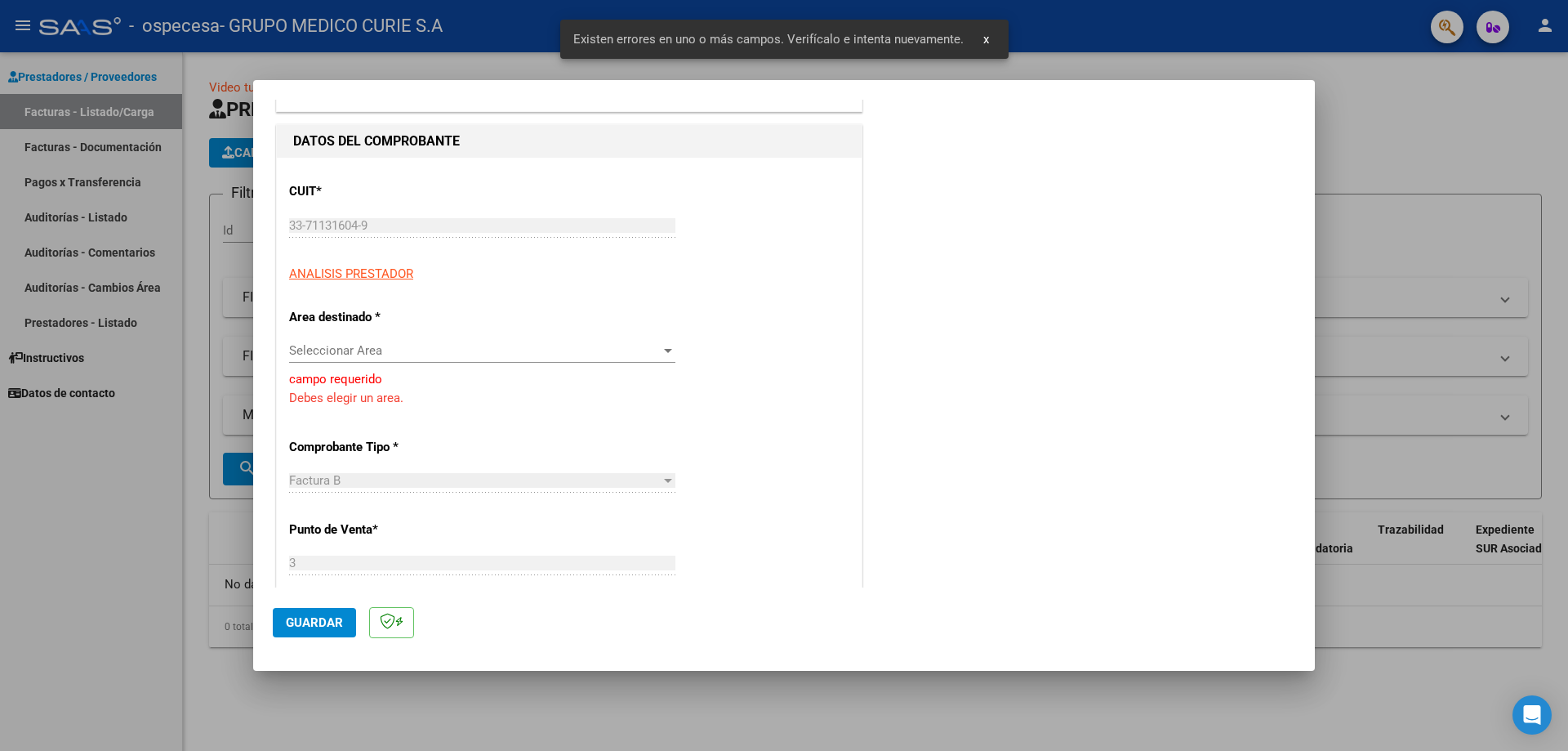
click at [445, 352] on span "Seleccionar Area" at bounding box center [475, 350] width 371 height 14
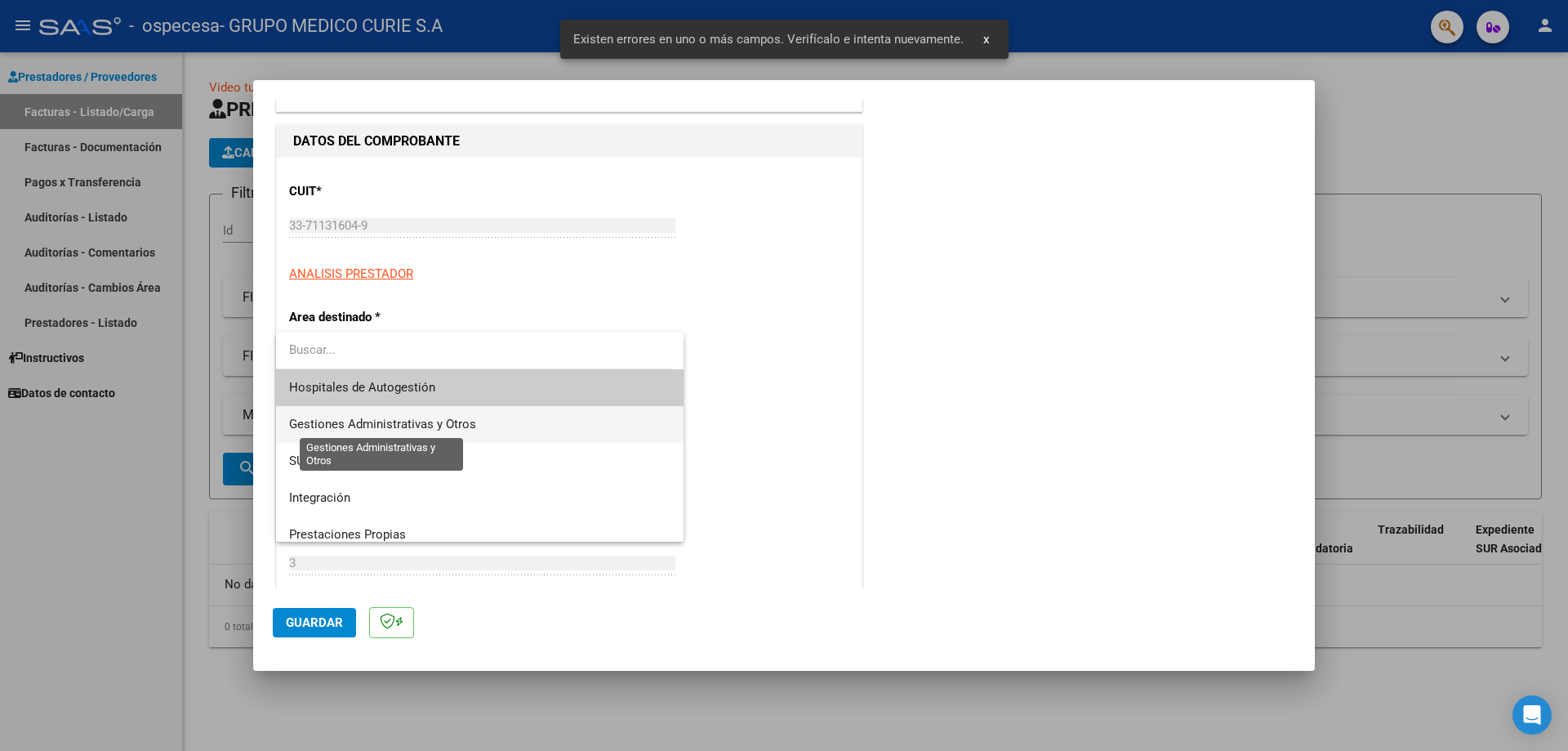
click at [432, 427] on span "Gestiones Administrativas y Otros" at bounding box center [383, 423] width 187 height 14
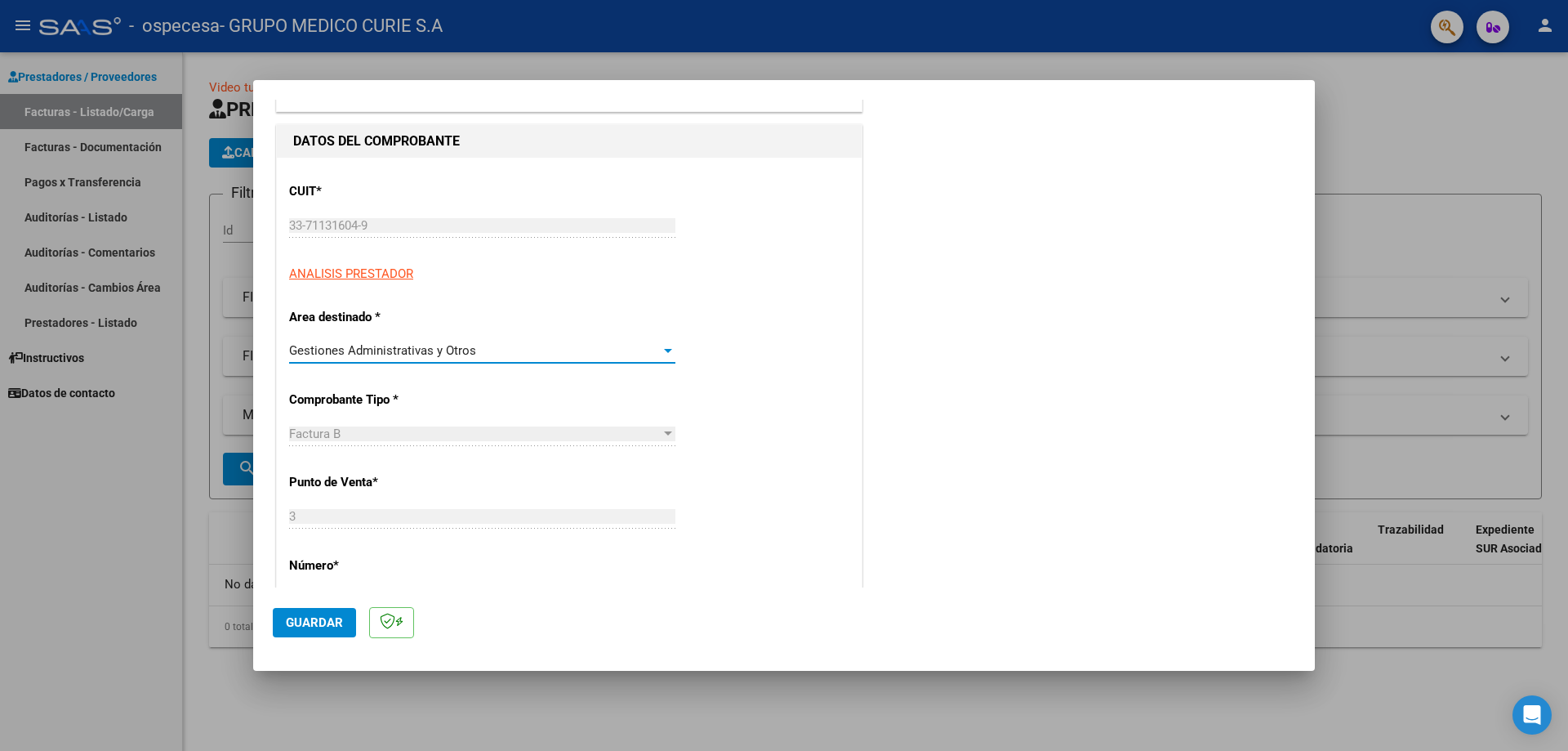
click at [324, 624] on span "Guardar" at bounding box center [314, 622] width 57 height 14
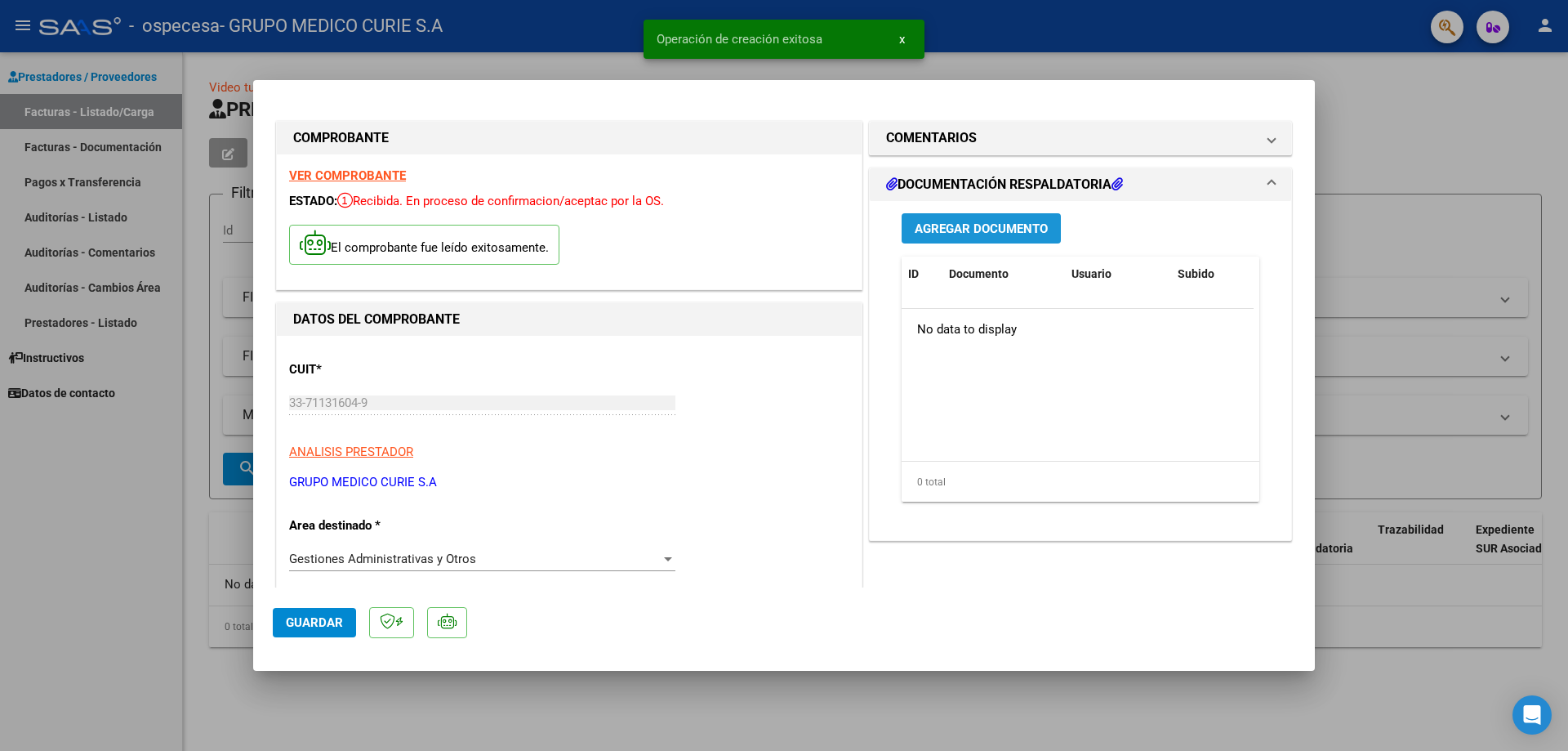
click at [984, 230] on span "Agregar Documento" at bounding box center [981, 228] width 133 height 14
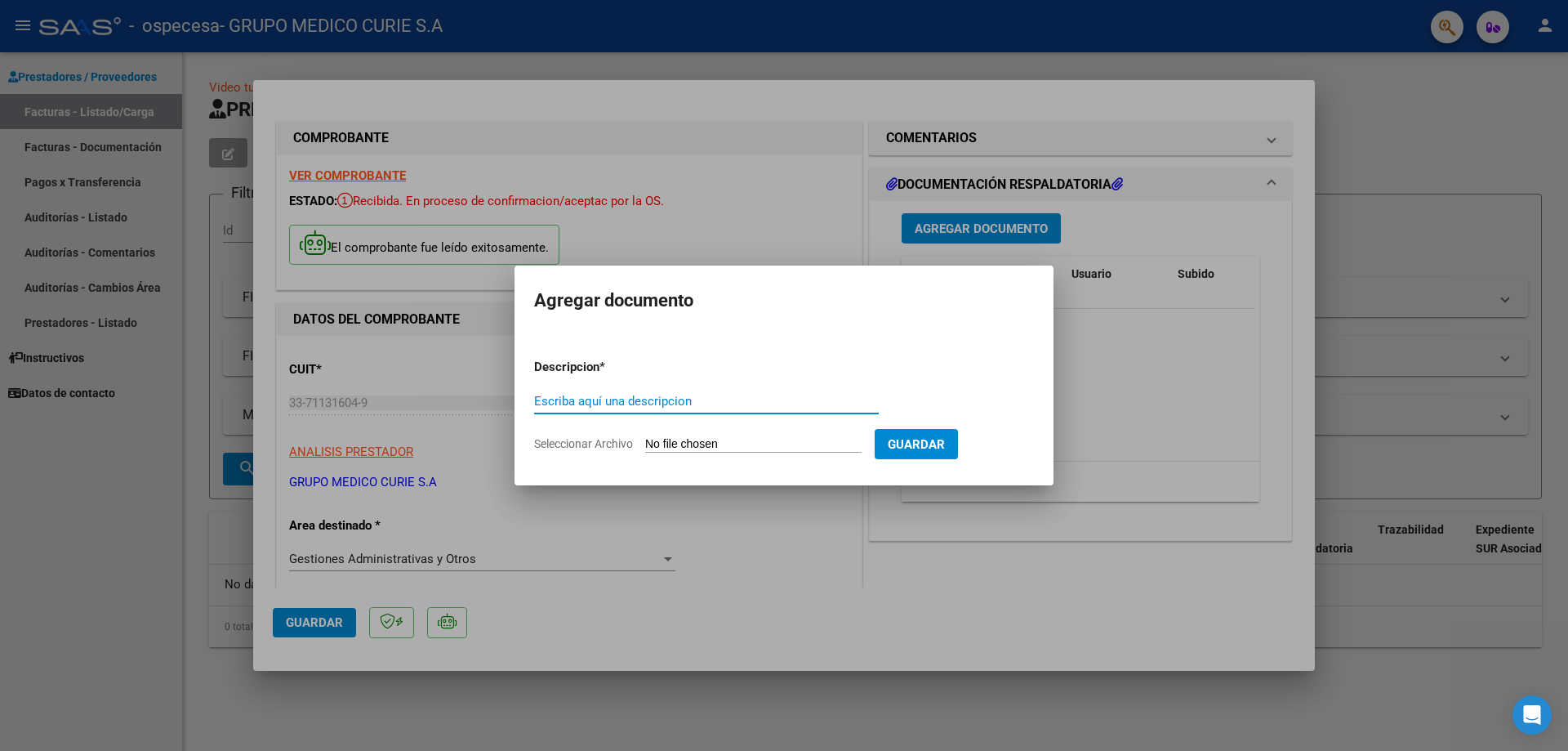
click at [675, 404] on input "Escriba aquí una descripcion" at bounding box center [706, 400] width 345 height 14
type input "DETALLE FACTURACION"
click at [945, 442] on span "Guardar" at bounding box center [916, 444] width 57 height 14
click at [737, 448] on input "Seleccionar Archivo" at bounding box center [753, 444] width 216 height 15
type input "C:\fakepath\DETALLE FACTURA 0003-00000352.pdf"
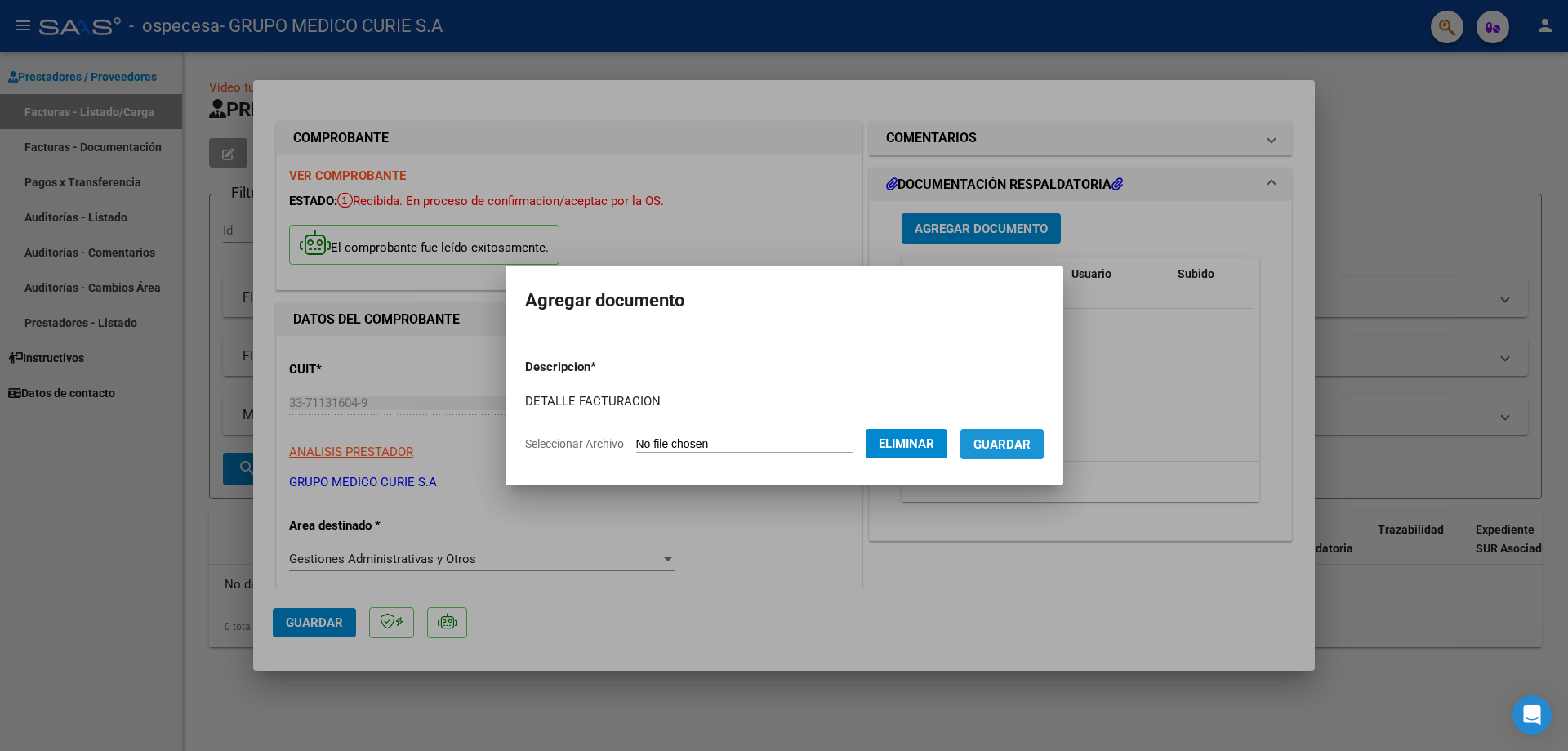
click at [1031, 441] on span "Guardar" at bounding box center [1001, 444] width 57 height 14
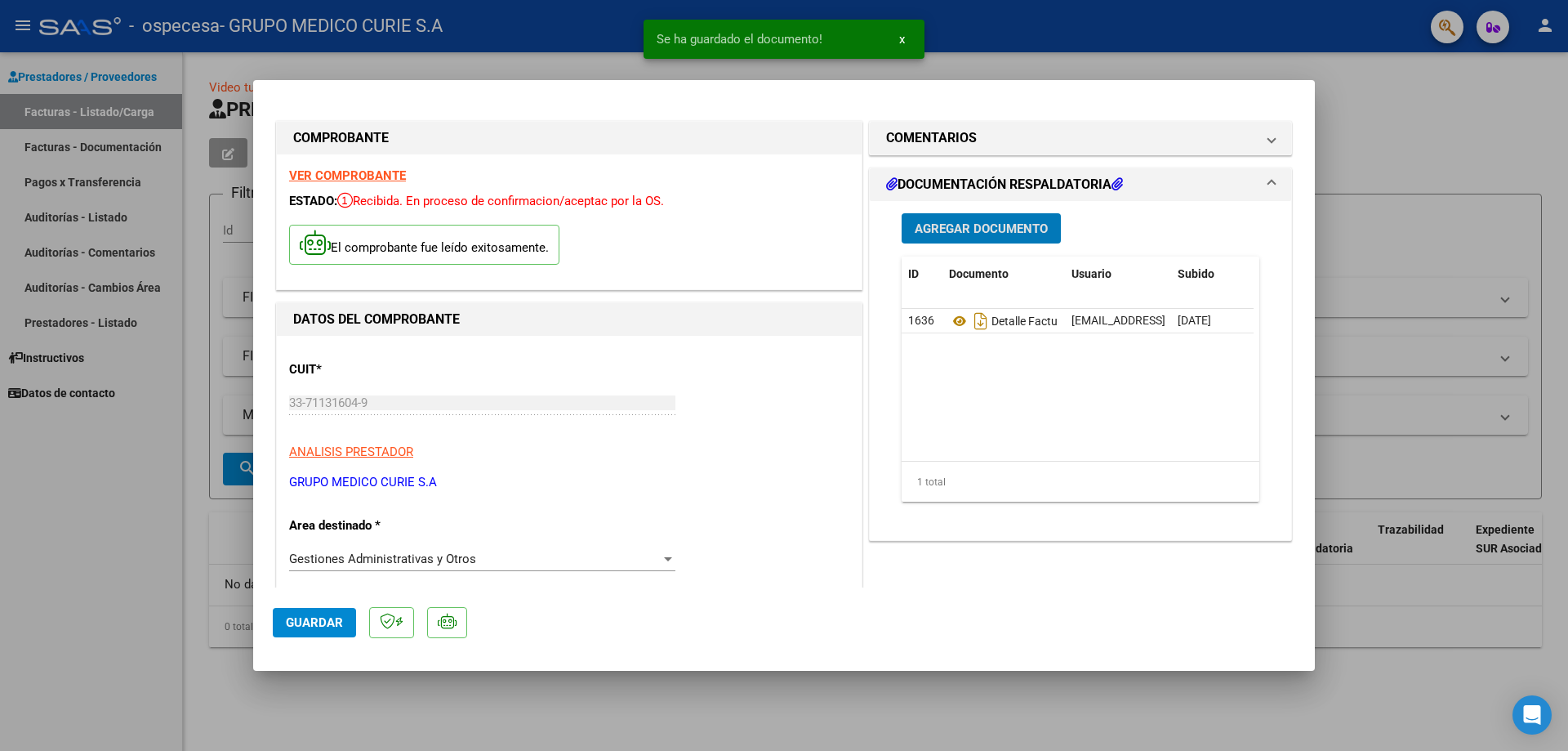
click at [1015, 229] on span "Agregar Documento" at bounding box center [981, 228] width 133 height 14
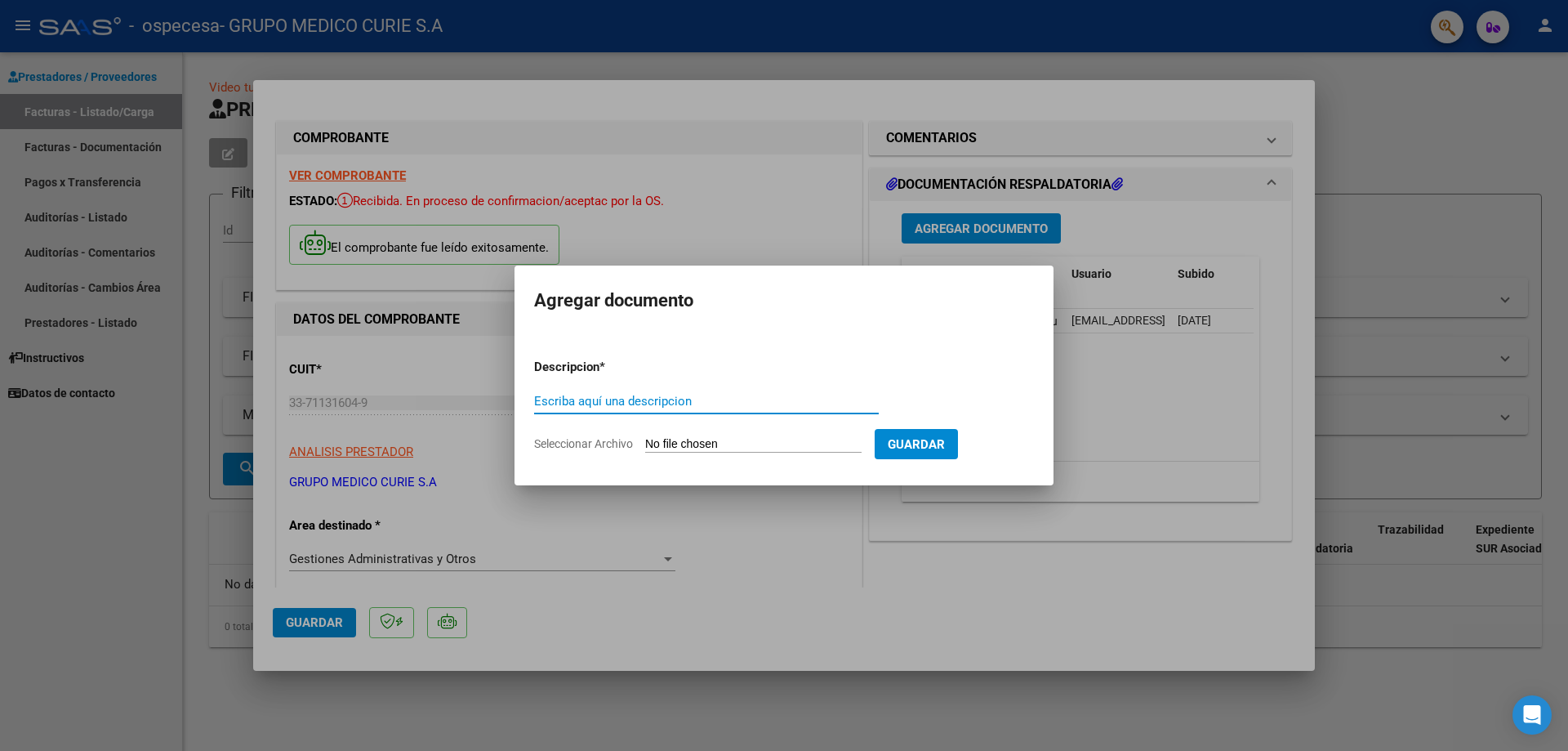
click at [684, 404] on input "Escriba aquí una descripcion" at bounding box center [706, 400] width 345 height 14
type input "DOC RESPALDATORIA FC 0003-00000352"
click at [734, 439] on input "Seleccionar Archivo" at bounding box center [753, 444] width 216 height 15
type input "C:\fakepath\DOC RESPALATORIA 0003-00000352.pdf"
click at [695, 442] on input "Seleccionar Archivo" at bounding box center [753, 444] width 216 height 15
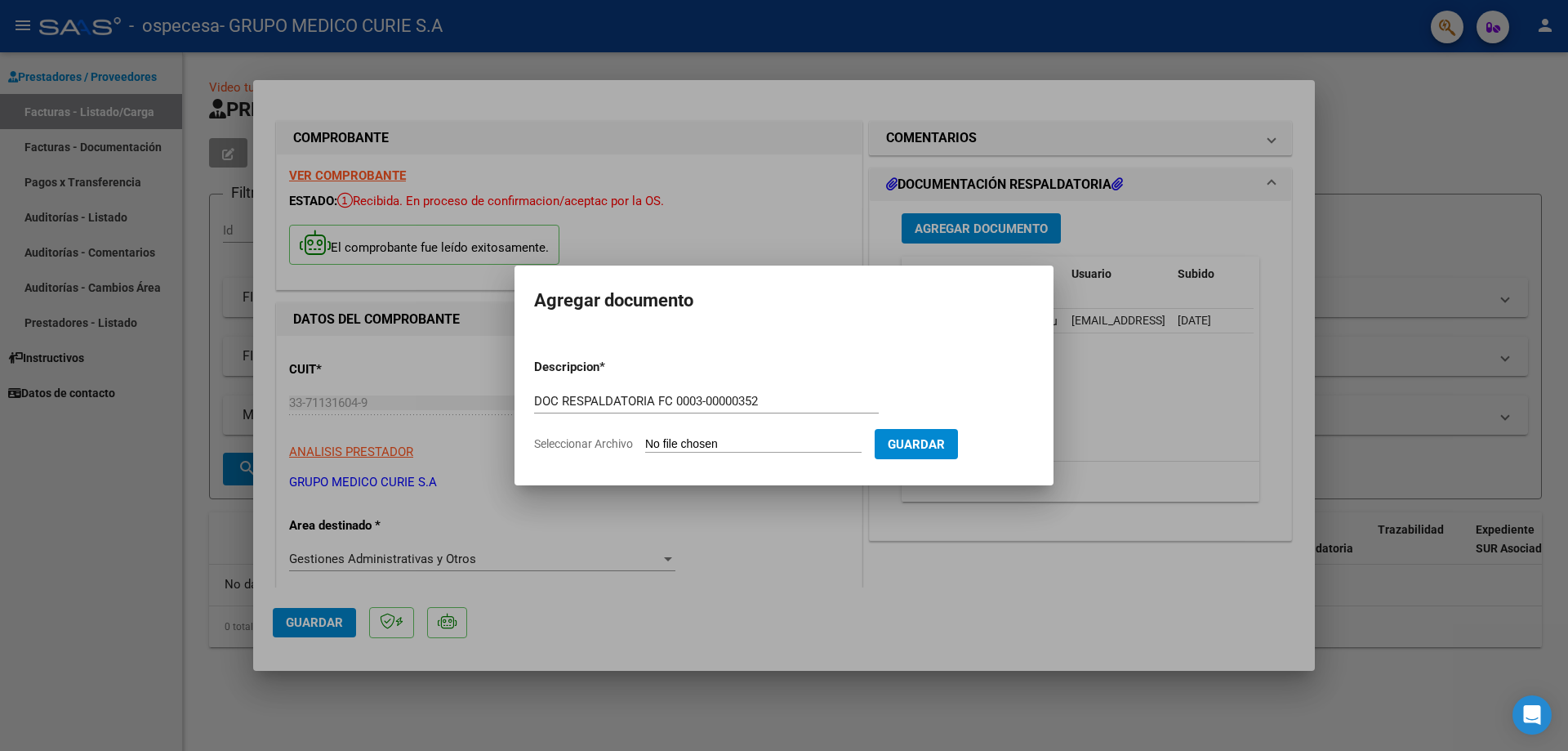
type input "C:\fakepath\DOC RESPALATORIA 0003-00000352.pdf"
click at [945, 443] on span "Guardar" at bounding box center [916, 444] width 57 height 14
click at [882, 364] on form "Descripcion * DOC RESPALDATORIA FC 0003-00000352 Escriba aquí una descripcion S…" at bounding box center [783, 405] width 500 height 119
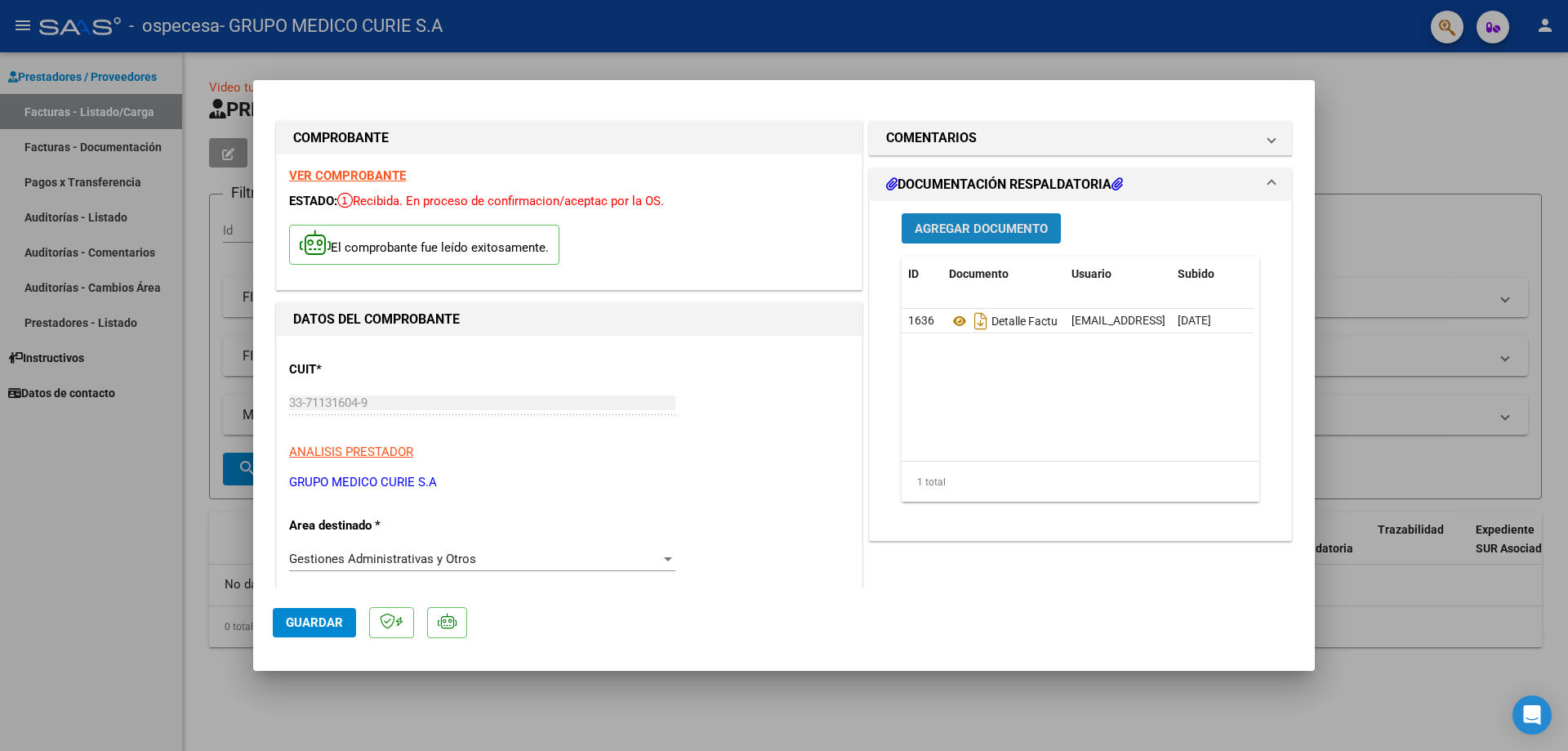
click at [994, 226] on span "Agregar Documento" at bounding box center [981, 228] width 133 height 14
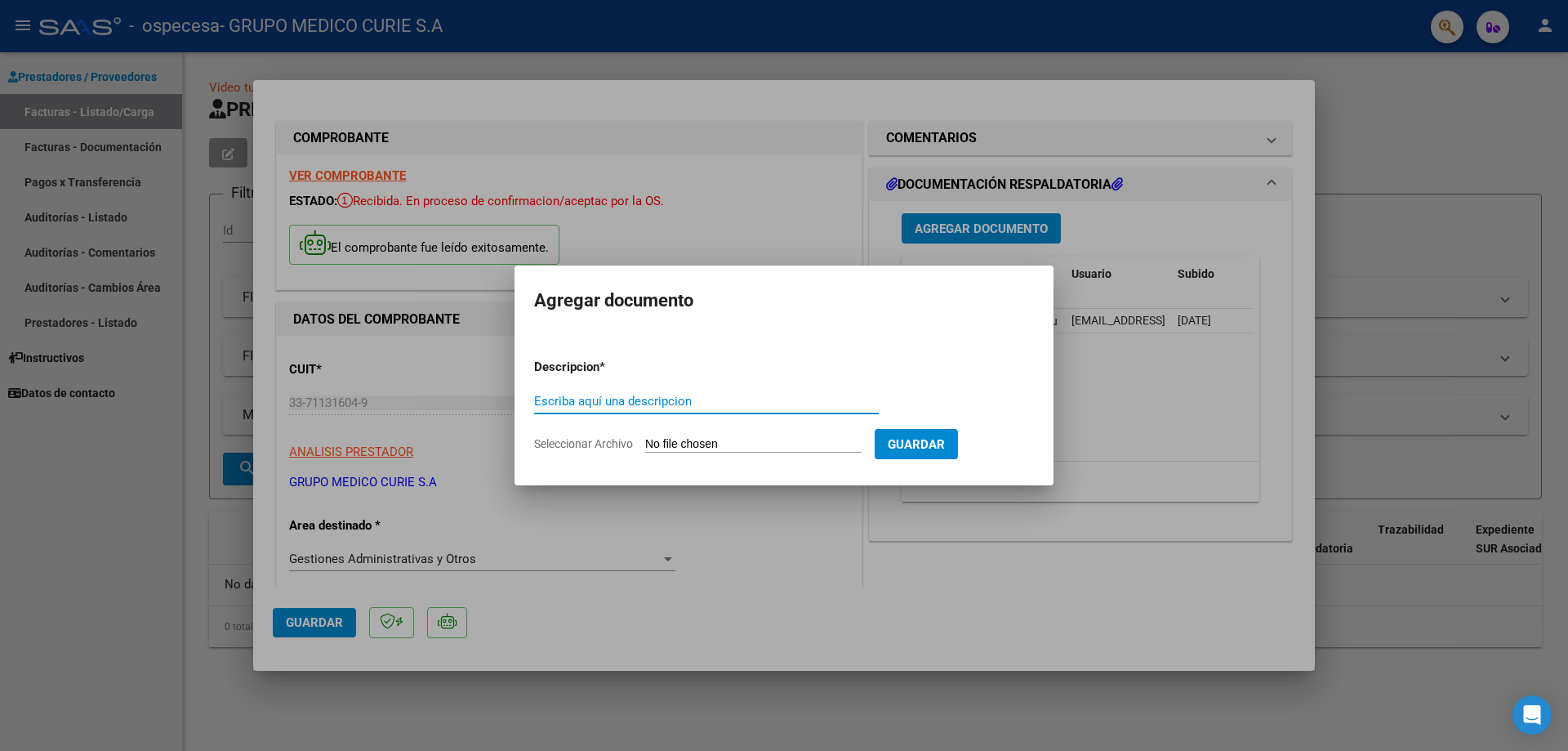
click at [650, 404] on input "Escriba aquí una descripcion" at bounding box center [706, 400] width 345 height 14
type input "DOC RESPALDATORIA"
click at [663, 438] on input "Seleccionar Archivo" at bounding box center [753, 444] width 216 height 15
type input "C:\fakepath\DOC RESPALATORIA.pdf"
click at [945, 440] on span "Guardar" at bounding box center [916, 444] width 57 height 14
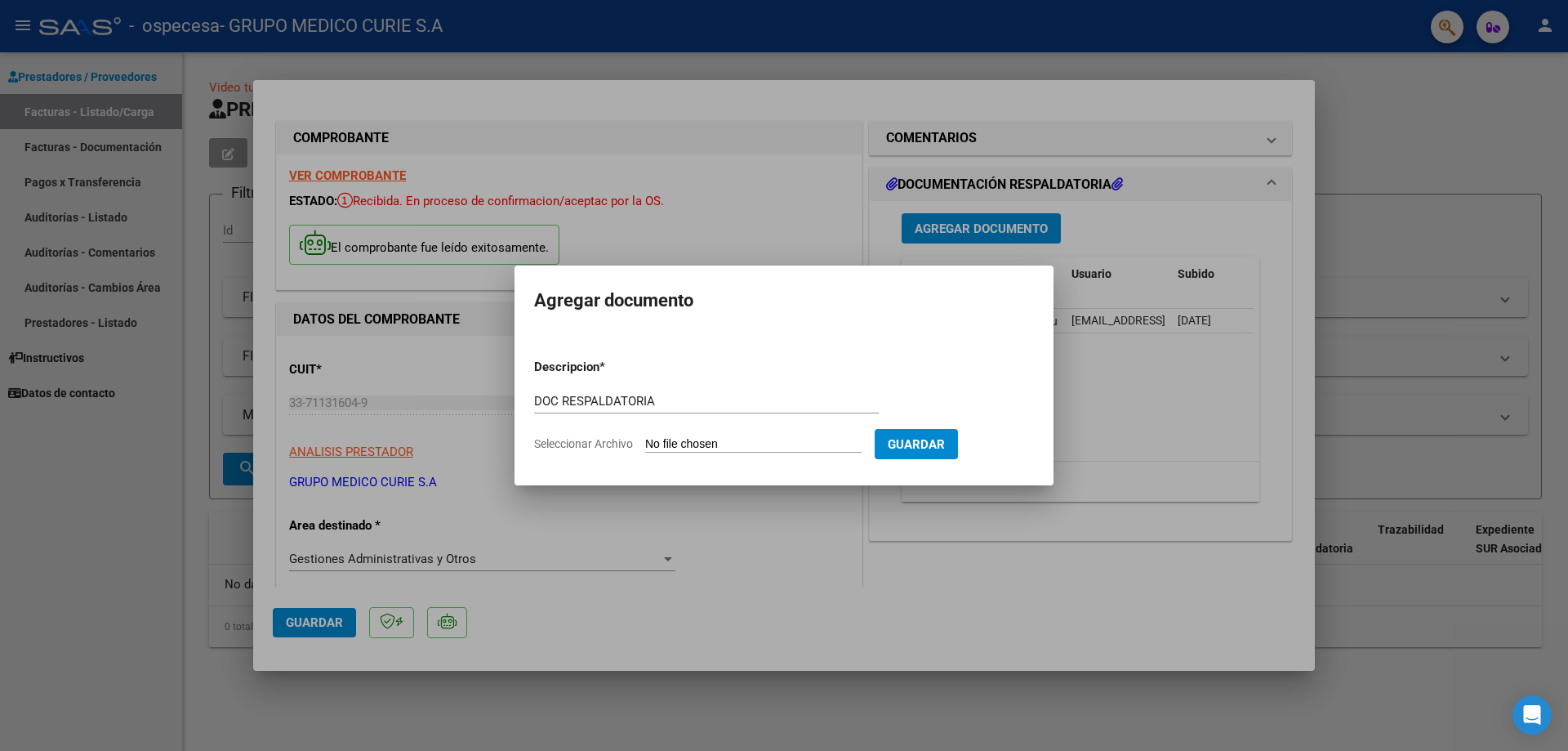
click at [1186, 446] on div at bounding box center [784, 376] width 1568 height 751
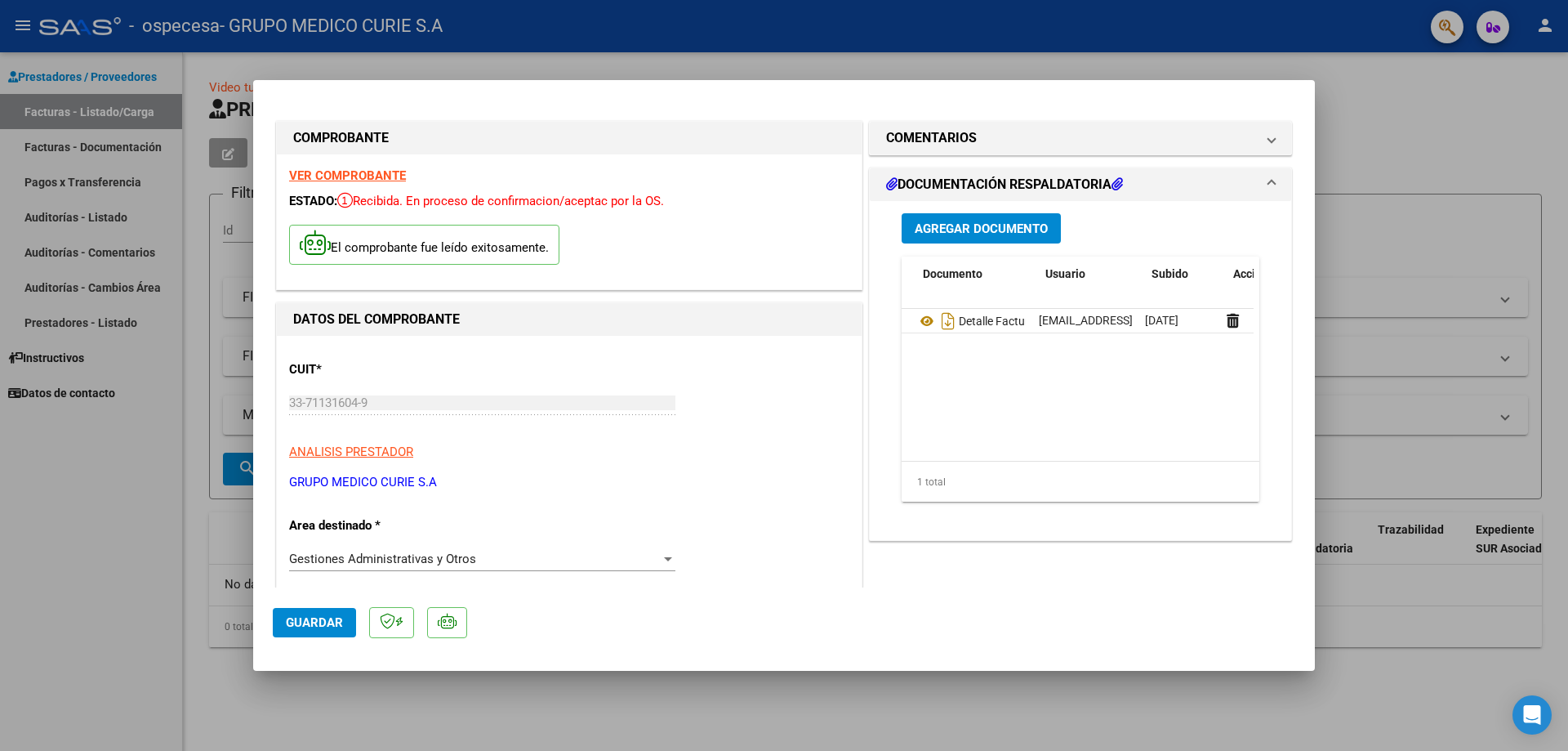
scroll to position [0, 81]
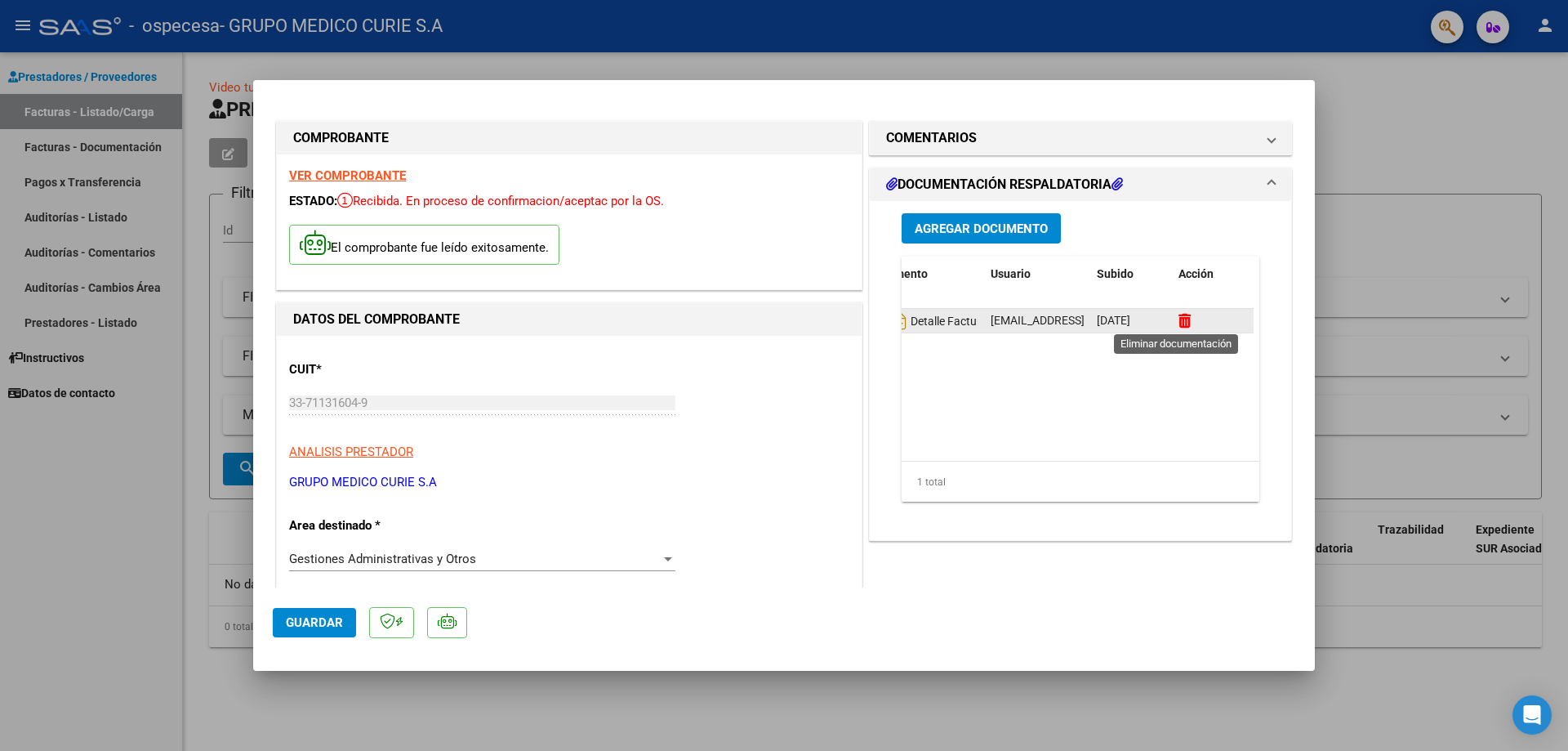
click at [1179, 320] on icon at bounding box center [1184, 320] width 12 height 15
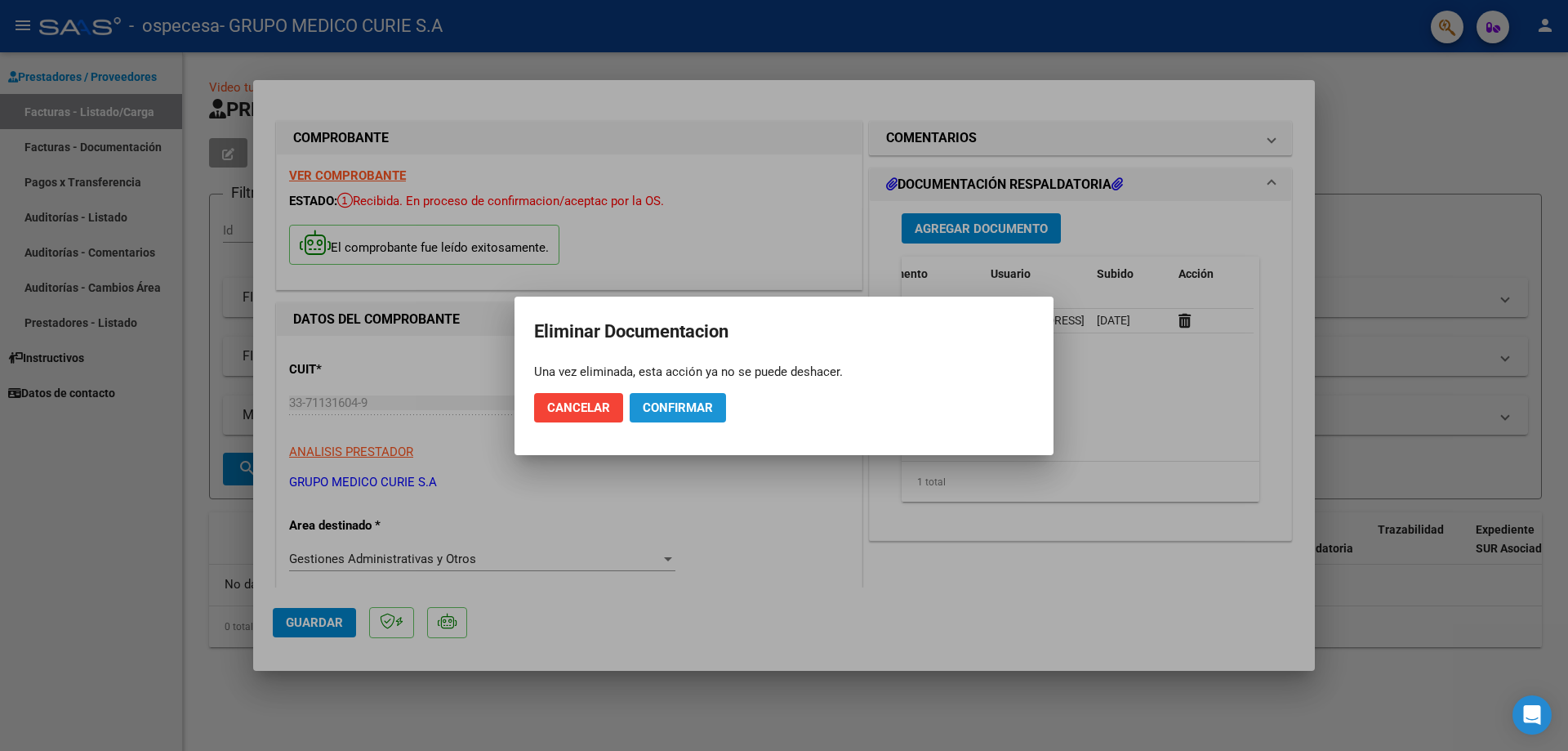
click at [692, 408] on span "Confirmar" at bounding box center [678, 407] width 70 height 14
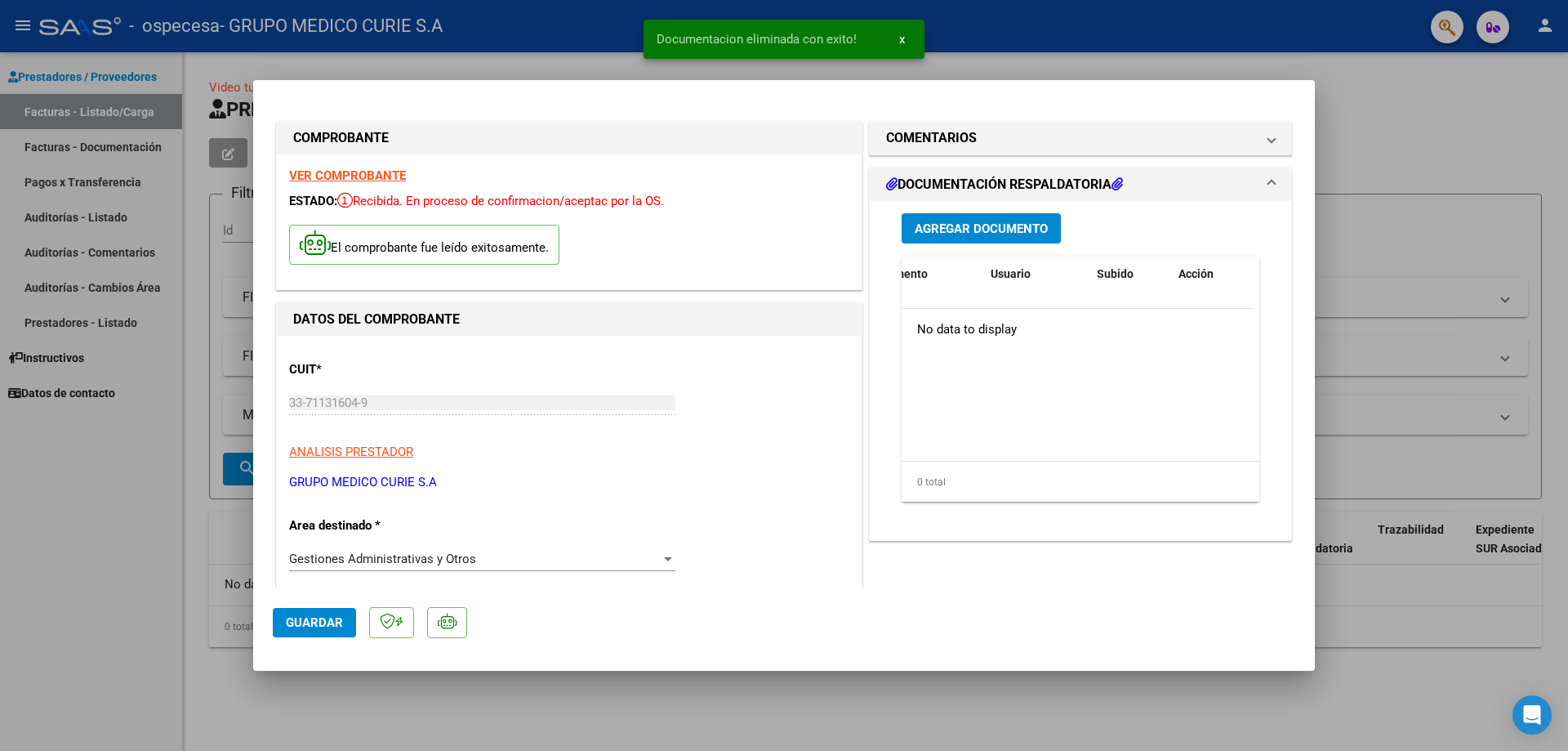
scroll to position [0, 0]
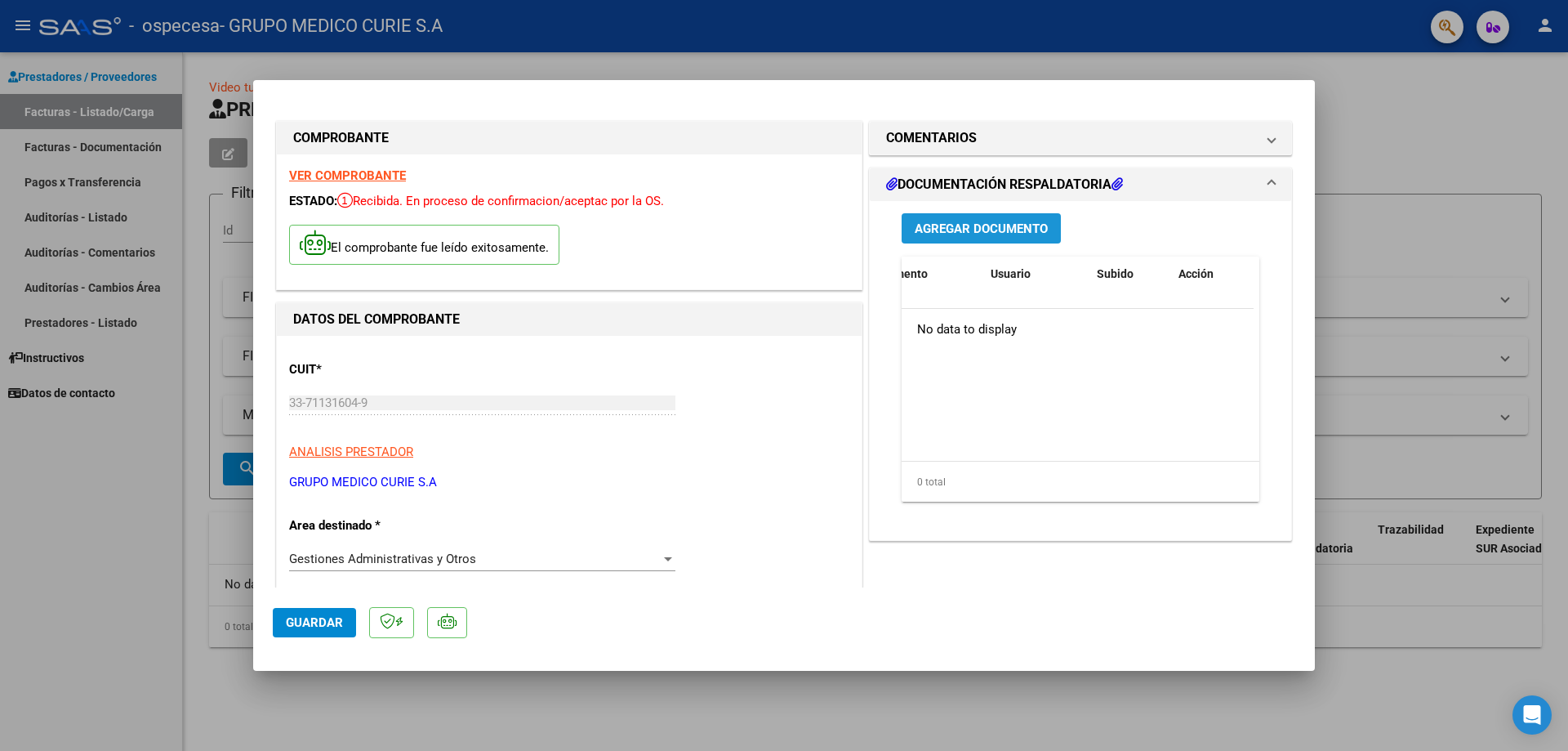
click at [994, 230] on span "Agregar Documento" at bounding box center [981, 228] width 133 height 14
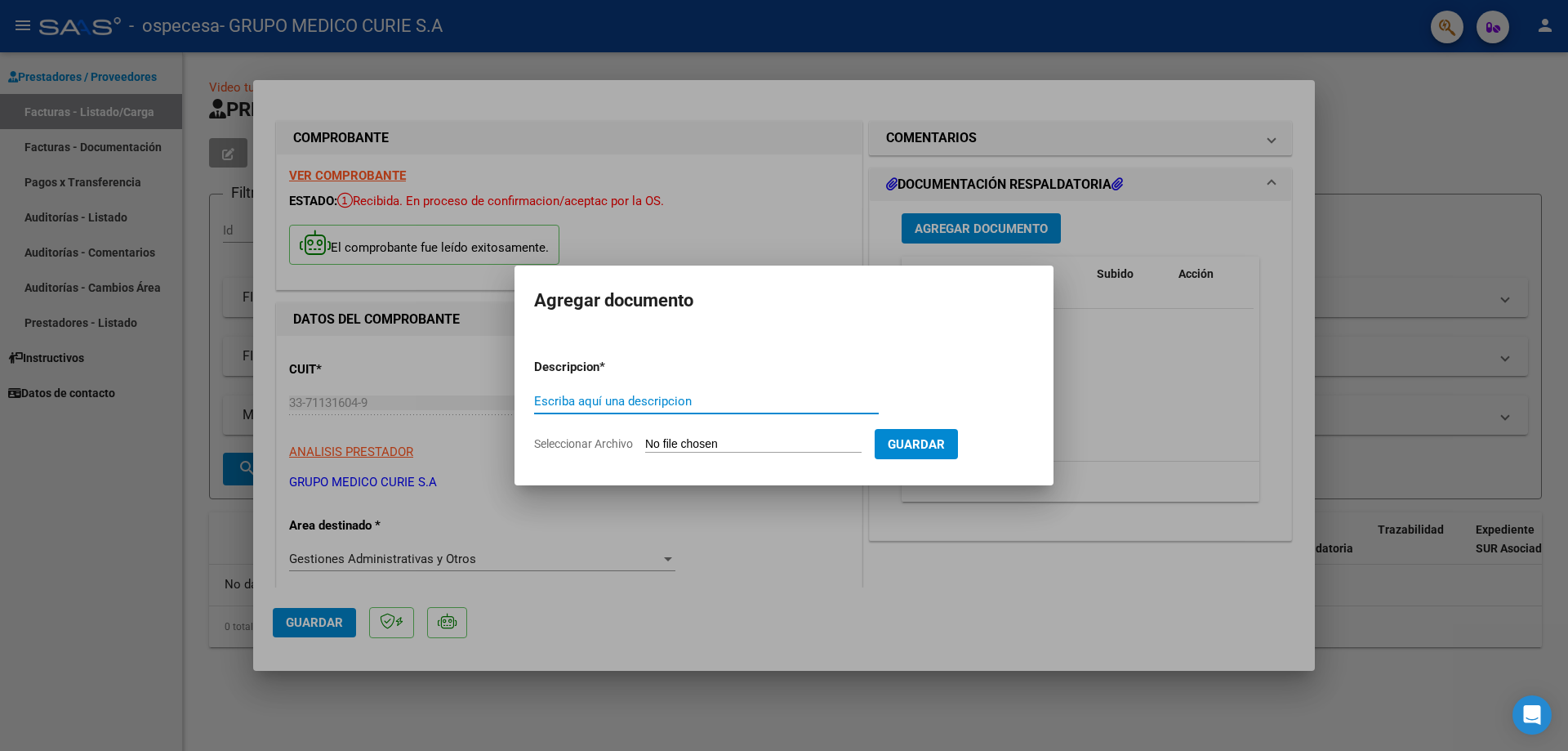
click at [646, 398] on input "Escriba aquí una descripcion" at bounding box center [706, 400] width 345 height 14
type input "DETALLE FACTURA 0003-00000352"
click at [692, 440] on input "Seleccionar Archivo" at bounding box center [753, 444] width 216 height 15
type input "C:\fakepath\DETALLE FACTURA 0003-00000352.pdf"
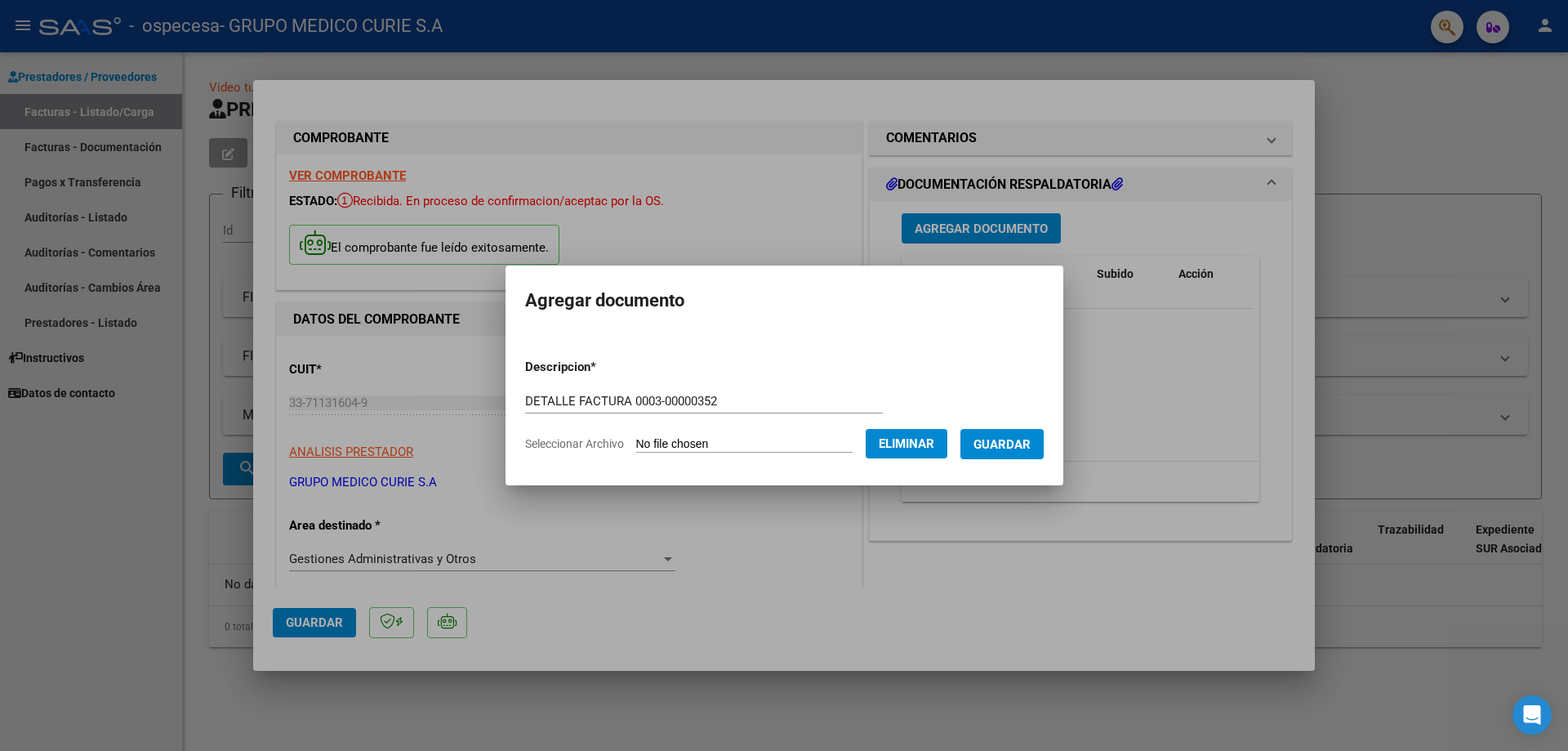
click at [999, 442] on span "Guardar" at bounding box center [1001, 444] width 57 height 14
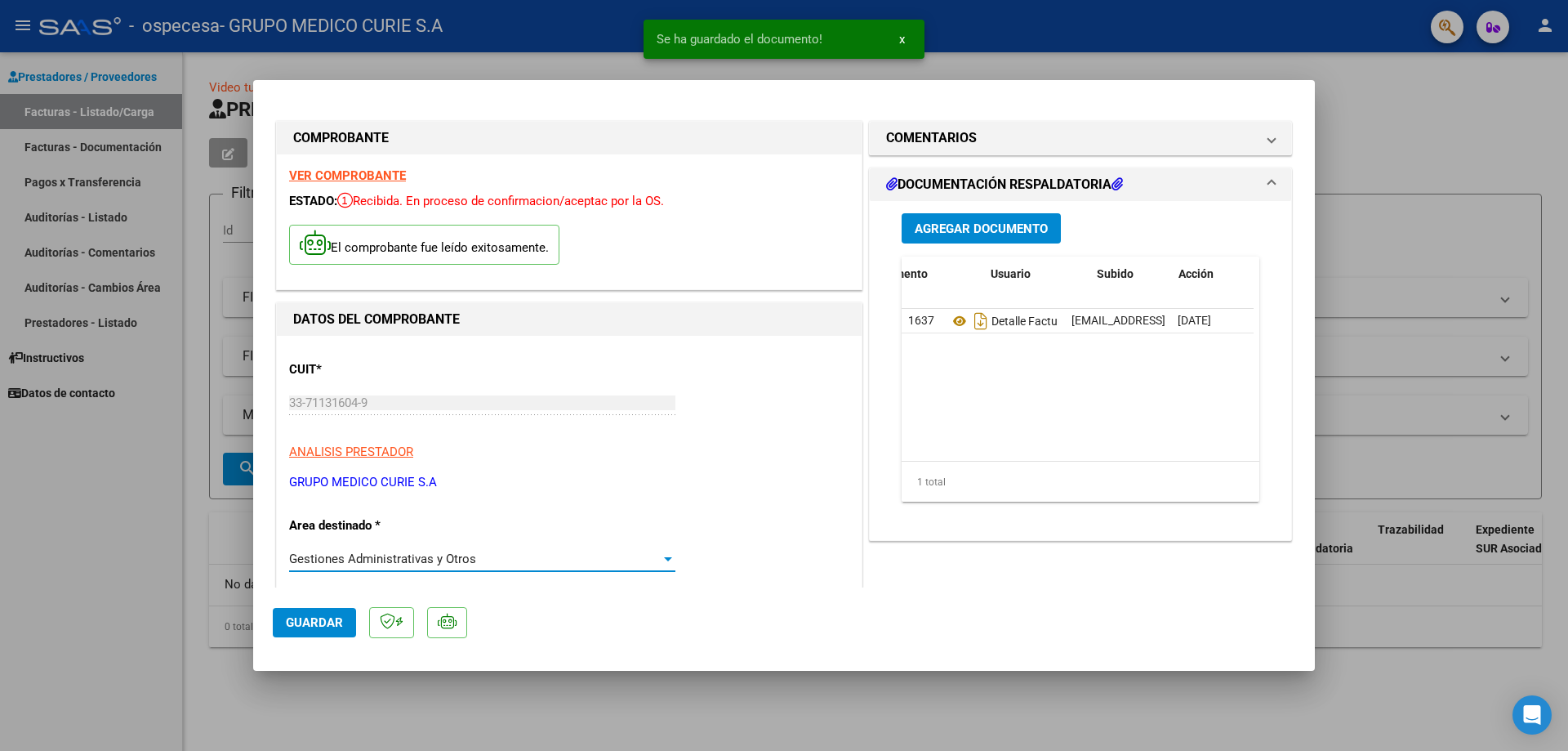
click at [652, 555] on div "Gestiones Administrativas y Otros" at bounding box center [475, 558] width 371 height 14
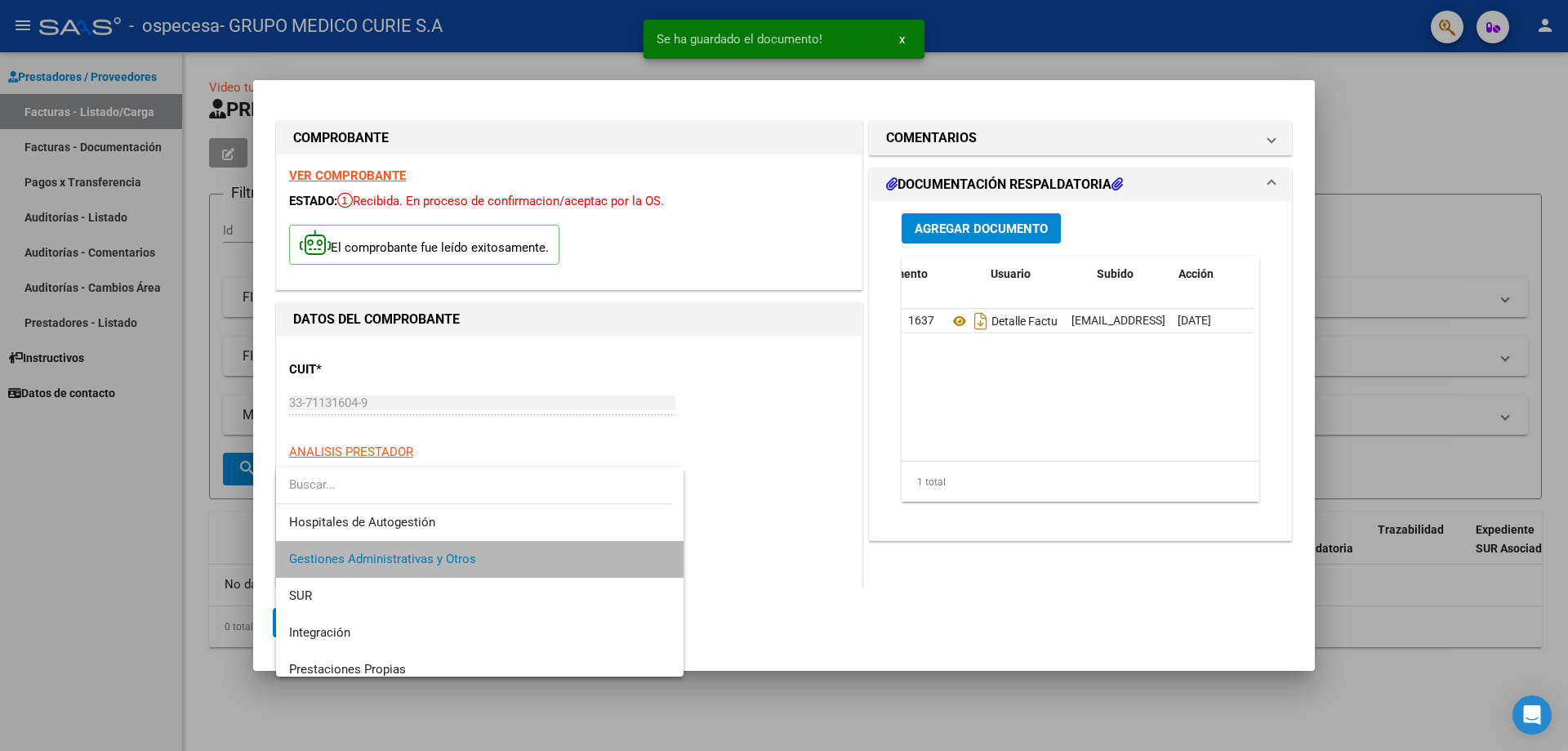
click at [652, 555] on span "Gestiones Administrativas y Otros" at bounding box center [480, 559] width 381 height 37
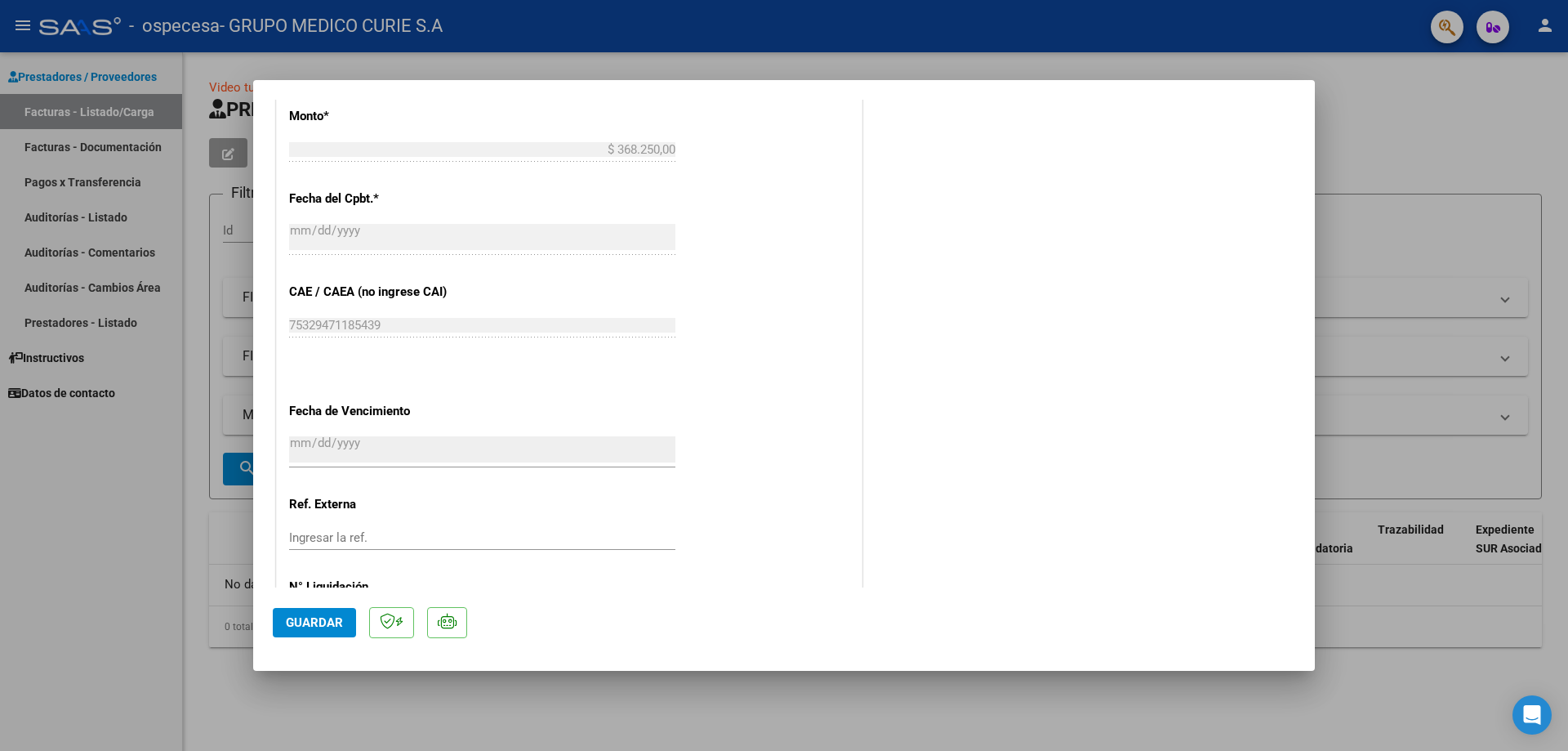
scroll to position [817, 0]
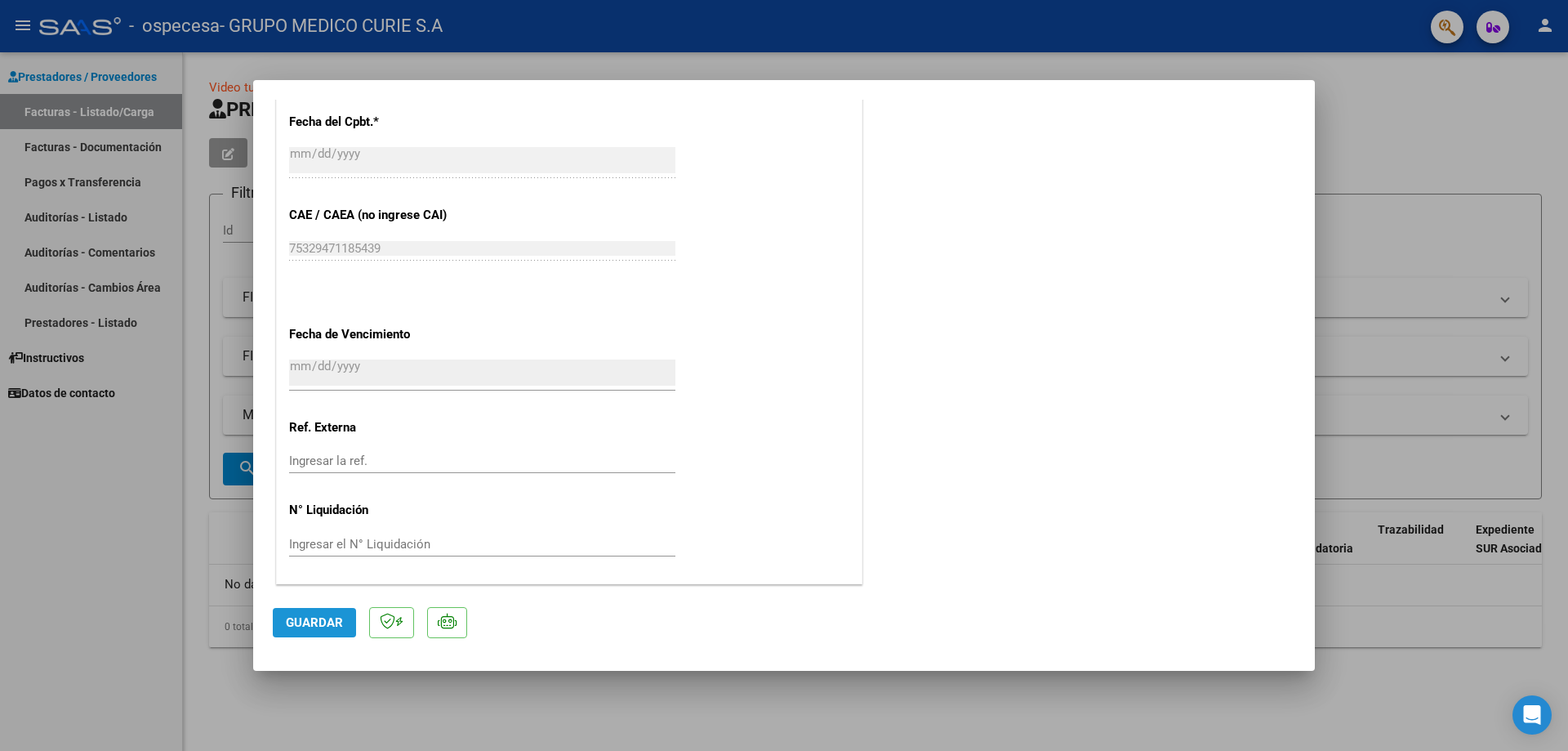
click at [329, 624] on span "Guardar" at bounding box center [314, 622] width 57 height 14
drag, startPoint x: 1502, startPoint y: 148, endPoint x: 1139, endPoint y: 307, distance: 396.3
click at [1442, 99] on div at bounding box center [784, 376] width 1568 height 751
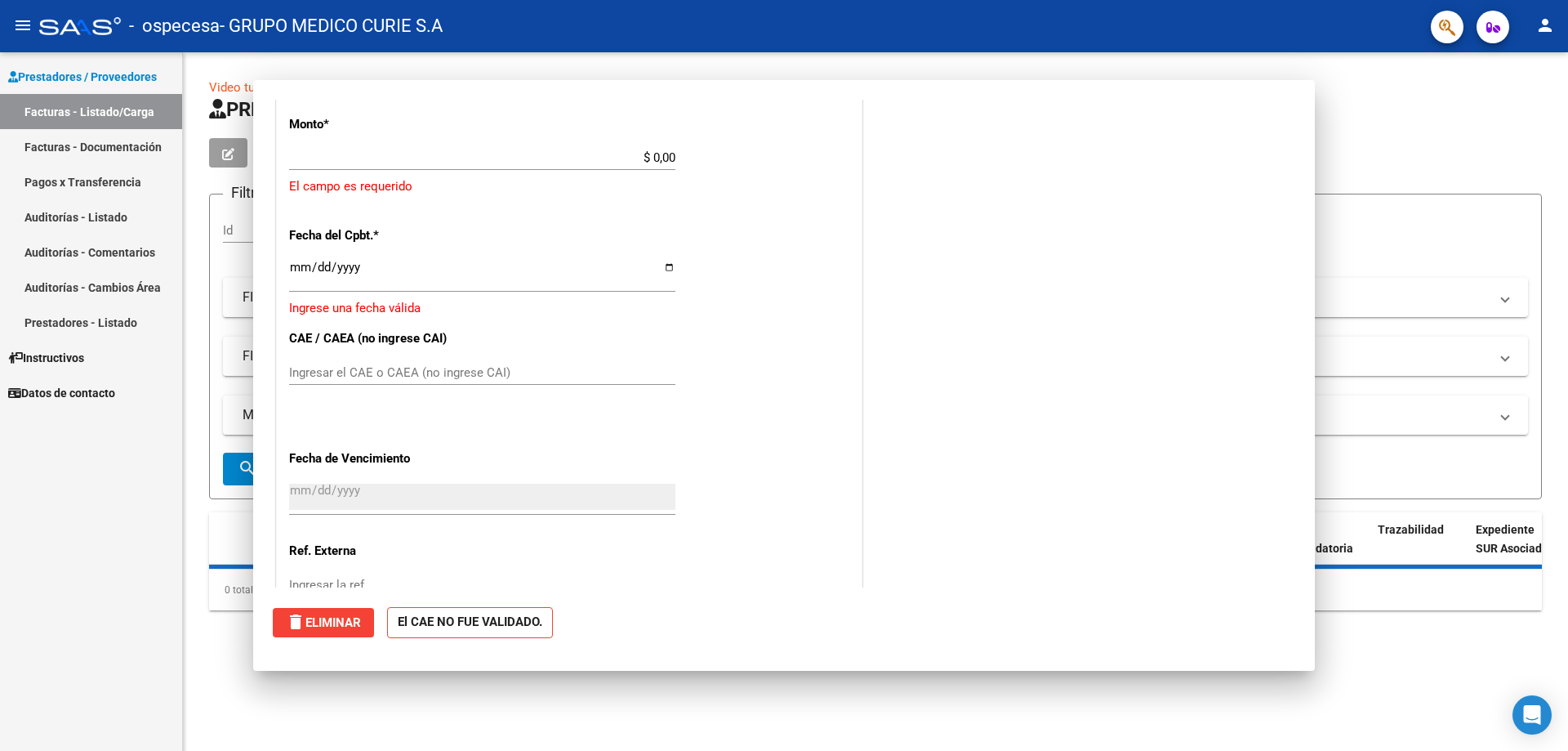
scroll to position [0, 0]
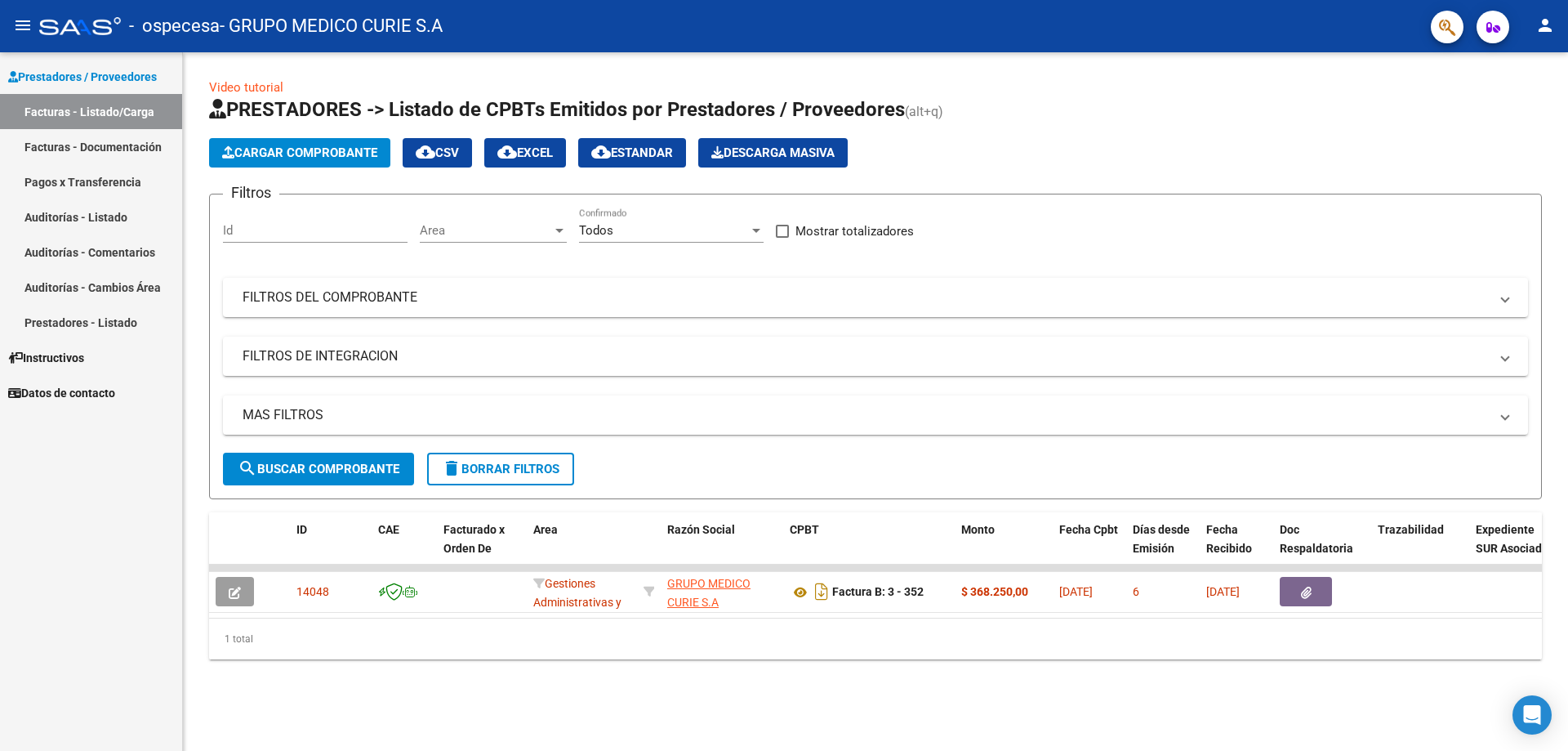
click at [1548, 32] on mat-icon "person" at bounding box center [1544, 25] width 20 height 20
click at [1516, 104] on button "exit_to_app Salir" at bounding box center [1511, 108] width 100 height 39
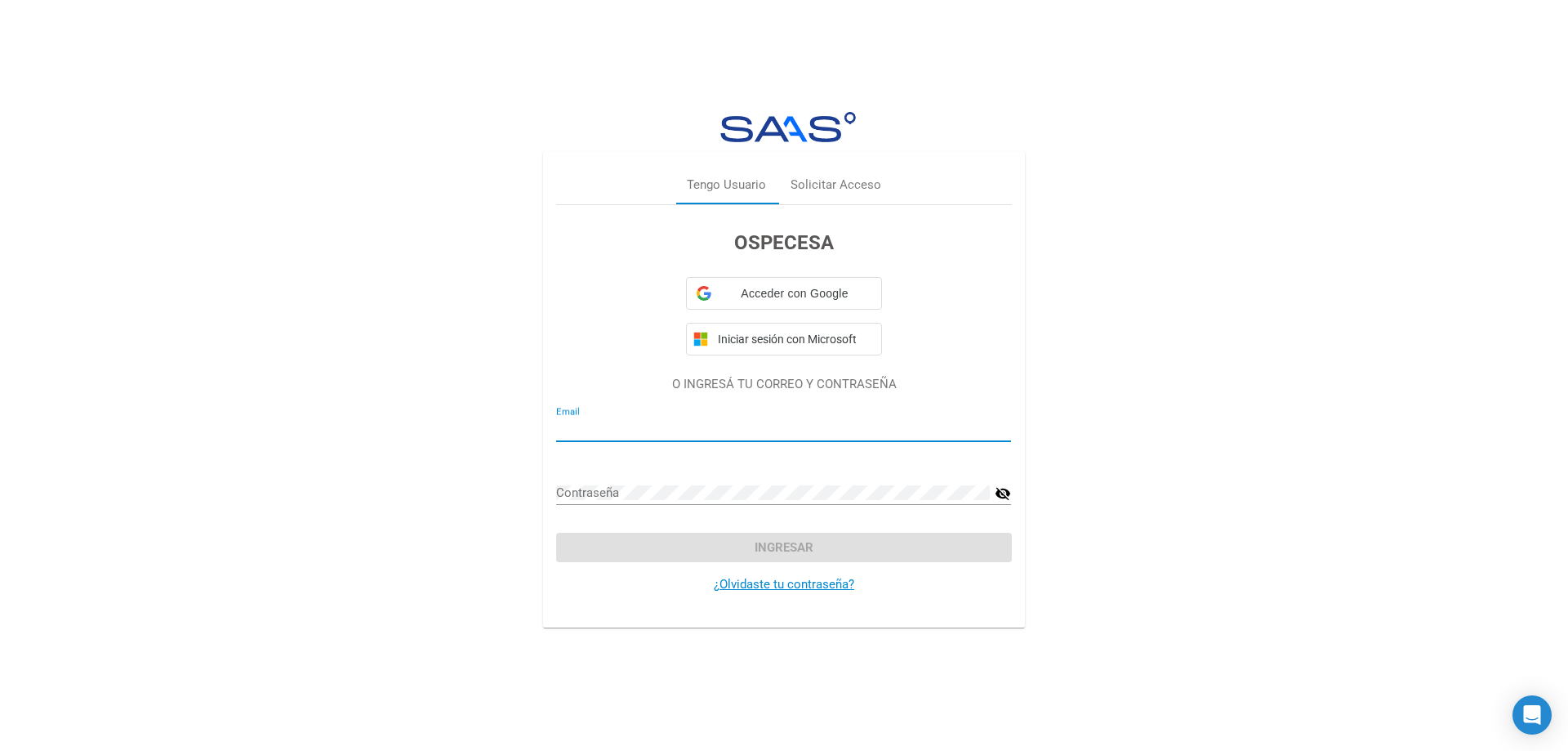
type input "[EMAIL_ADDRESS][DOMAIN_NAME]"
